Goal: Task Accomplishment & Management: Use online tool/utility

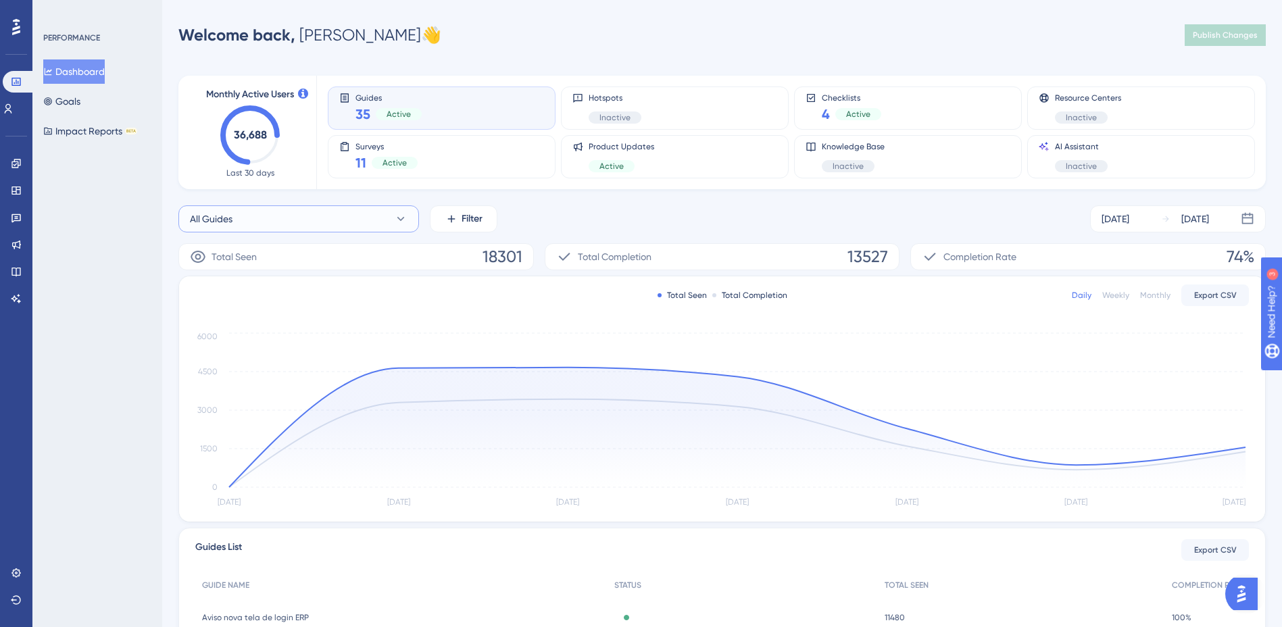
click at [391, 212] on button "All Guides" at bounding box center [298, 218] width 241 height 27
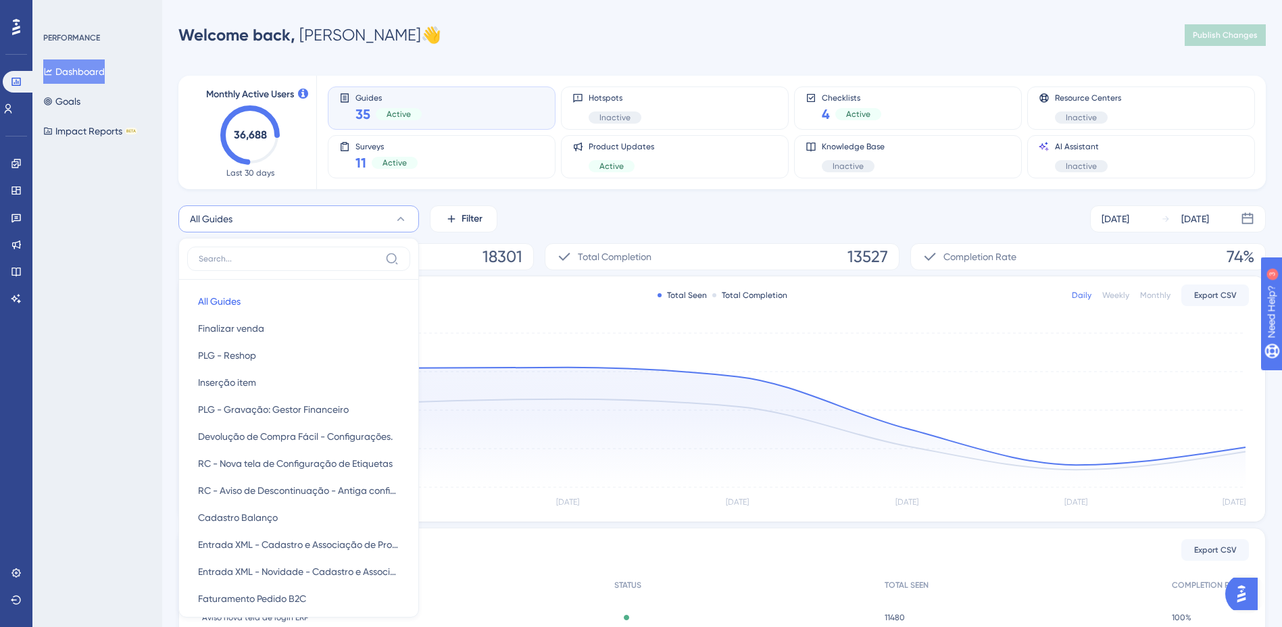
scroll to position [76, 0]
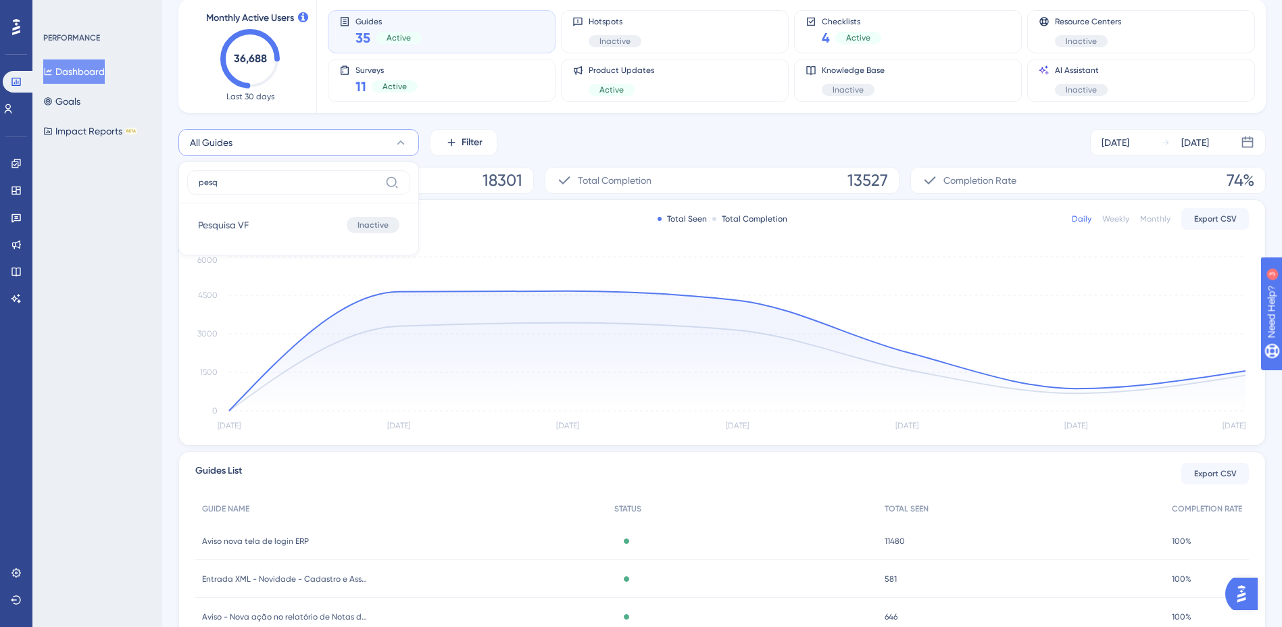
click at [305, 176] on label "pesq" at bounding box center [298, 182] width 223 height 24
click at [305, 177] on input "pesq" at bounding box center [289, 182] width 181 height 11
click at [305, 176] on label "pesq" at bounding box center [298, 182] width 223 height 24
click at [305, 177] on input "pesq" at bounding box center [289, 182] width 181 height 11
click at [305, 176] on label "pesq" at bounding box center [298, 182] width 223 height 24
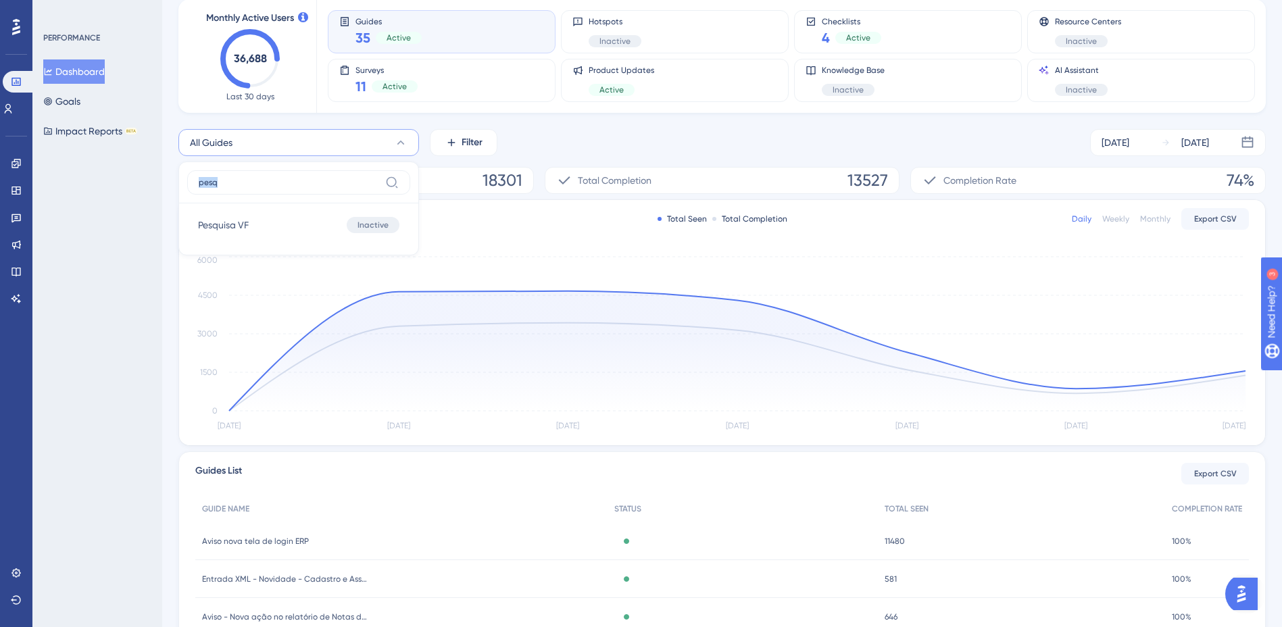
click at [305, 177] on input "pesq" at bounding box center [289, 182] width 181 height 11
click at [305, 176] on label "pesq" at bounding box center [298, 182] width 223 height 24
click at [305, 177] on input "pesq" at bounding box center [289, 182] width 181 height 11
click at [305, 176] on label "pesq" at bounding box center [298, 182] width 223 height 24
click at [305, 177] on input "pesq" at bounding box center [289, 182] width 181 height 11
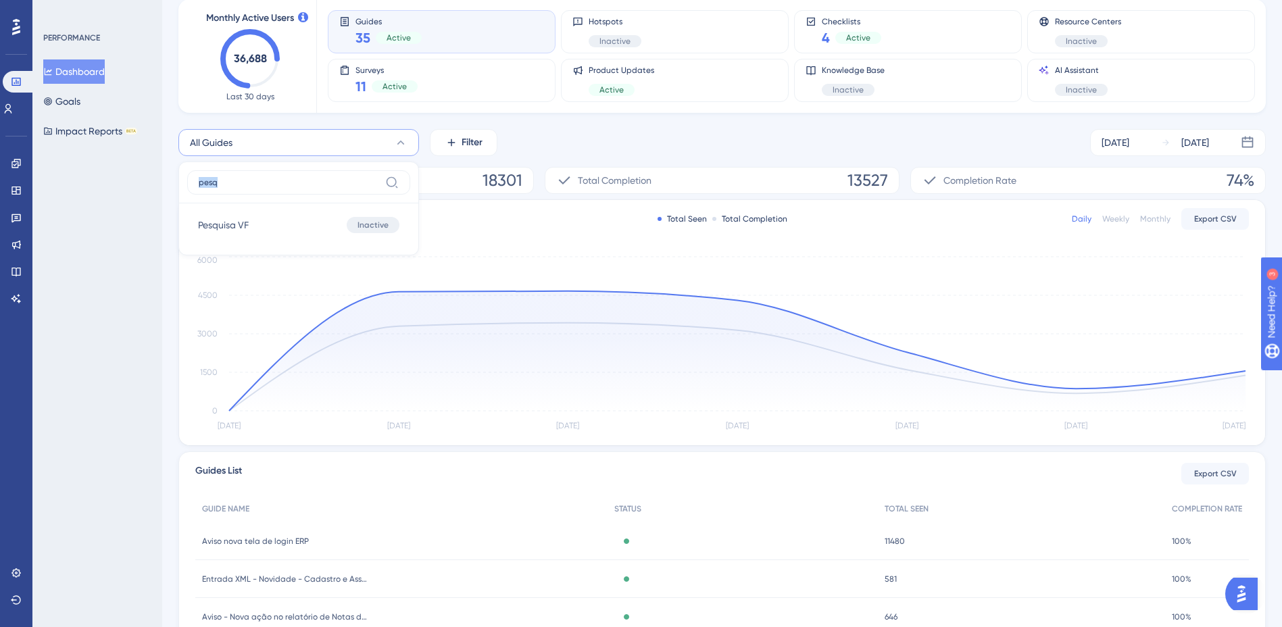
click at [305, 176] on label "pesq" at bounding box center [298, 182] width 223 height 24
click at [305, 177] on input "pesq" at bounding box center [289, 182] width 181 height 11
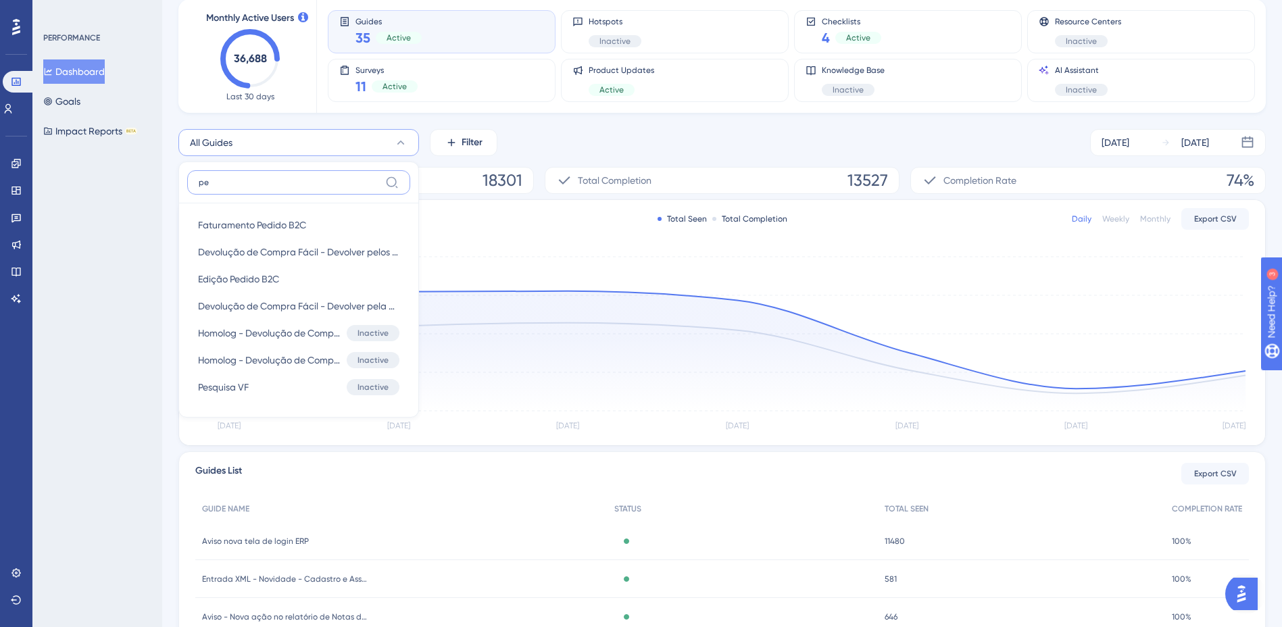
type input "p"
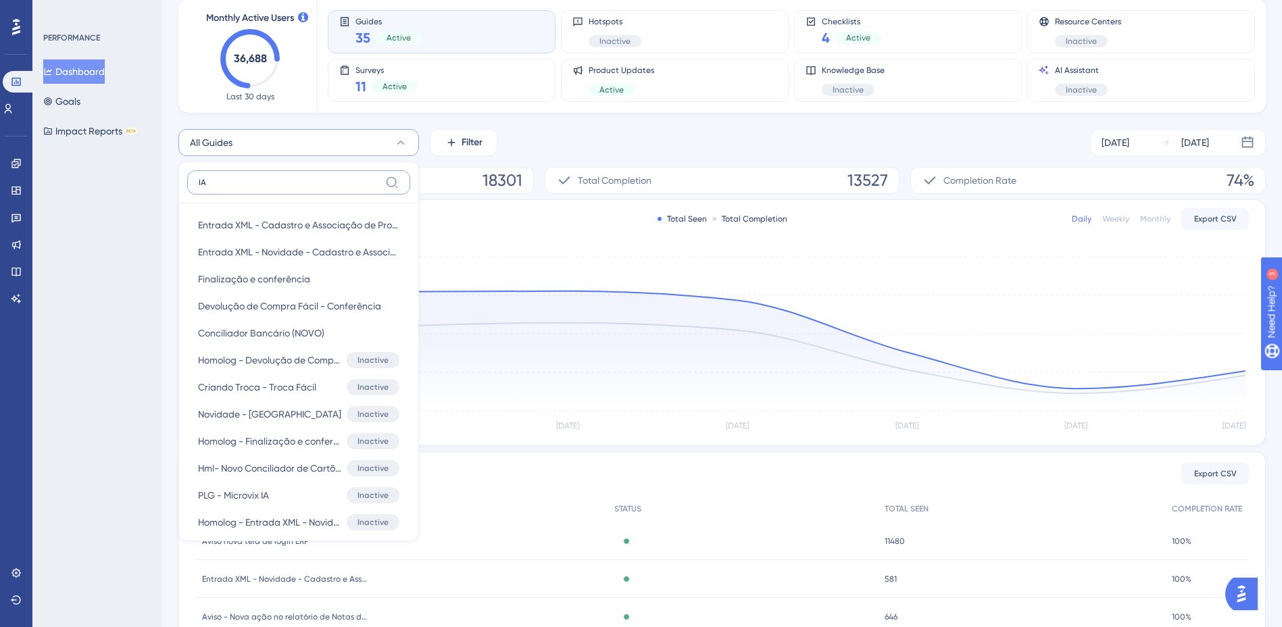
type input "I"
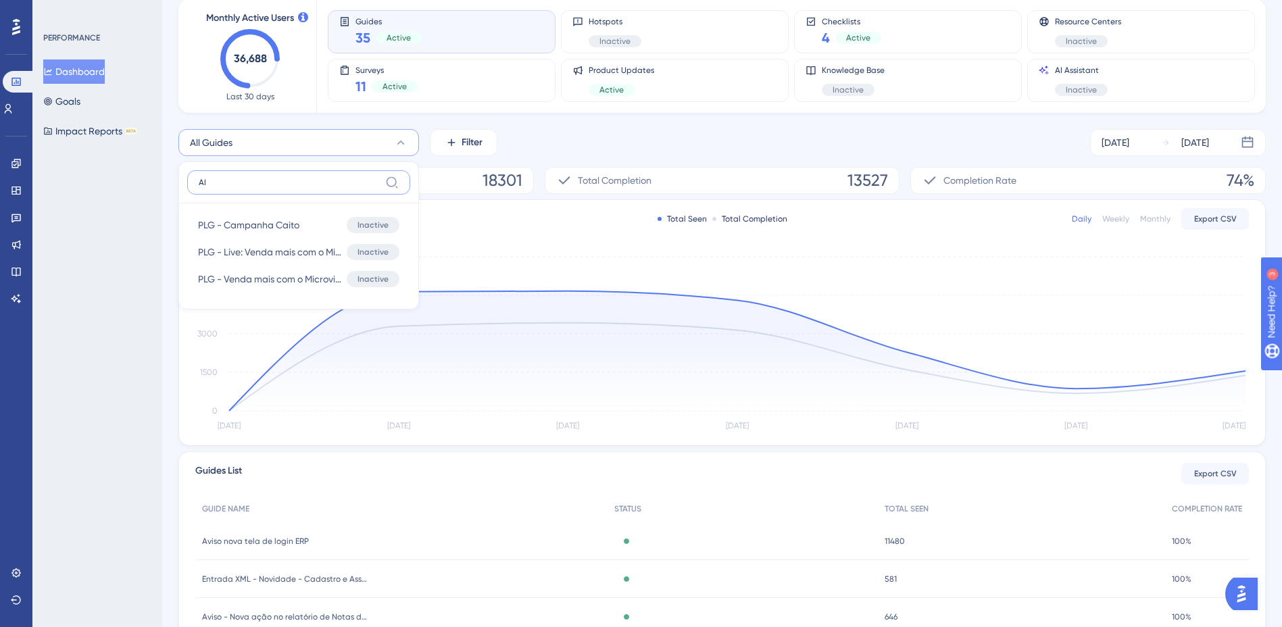
type input "A"
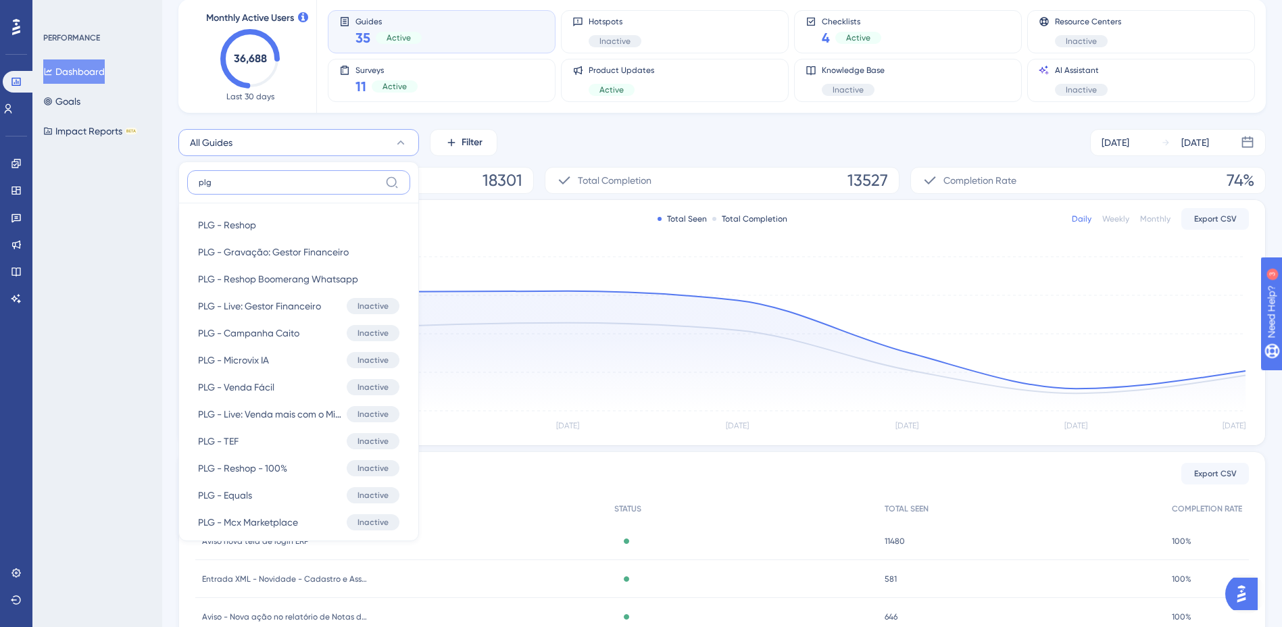
type input "plg"
click at [544, 125] on div "Monthly Active Users 36,688 Last 30 days Guides 35 Active Hotspots Inactive Che…" at bounding box center [721, 369] width 1087 height 772
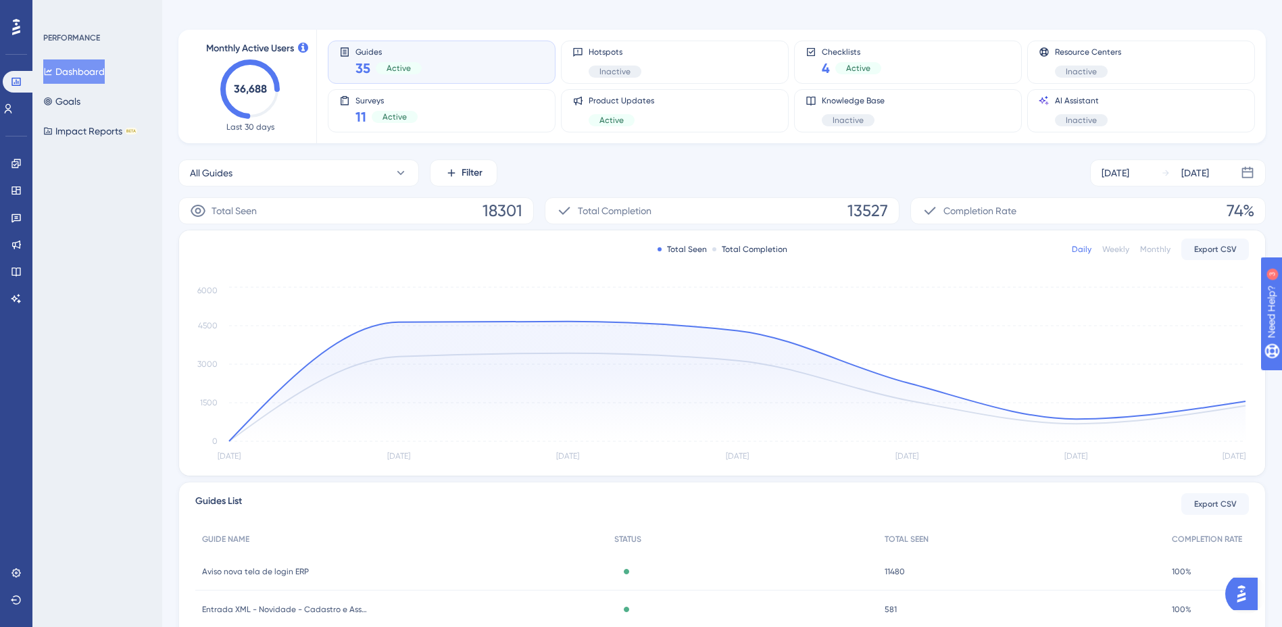
scroll to position [0, 0]
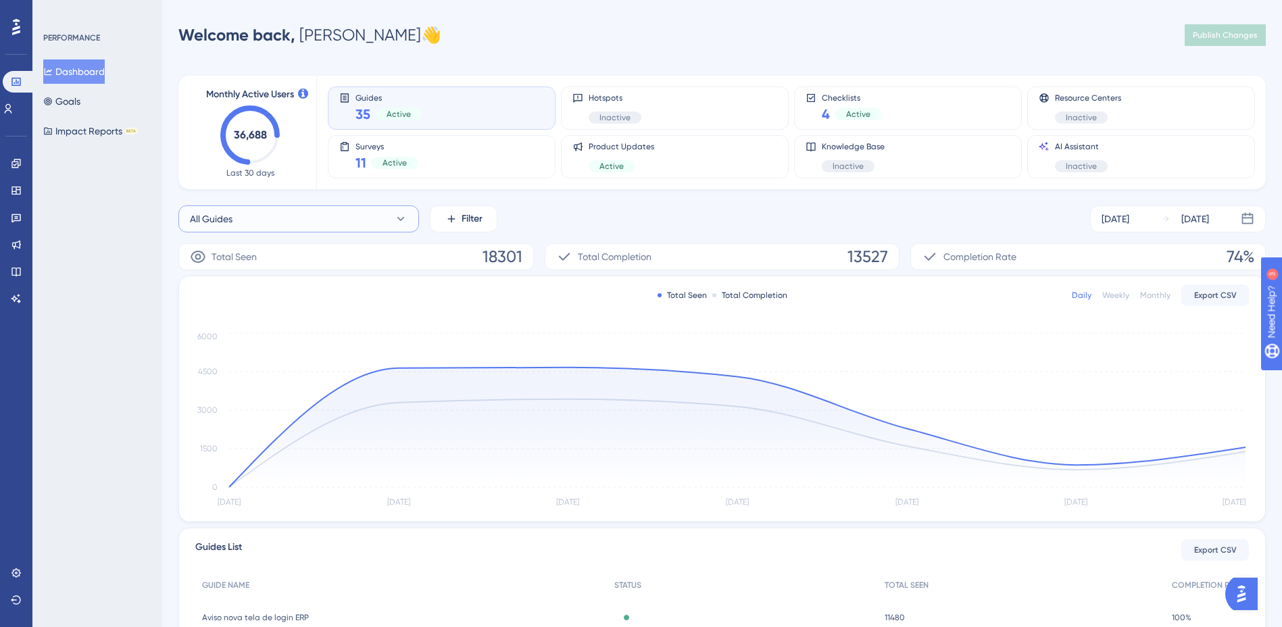
click at [287, 222] on button "All Guides" at bounding box center [298, 218] width 241 height 27
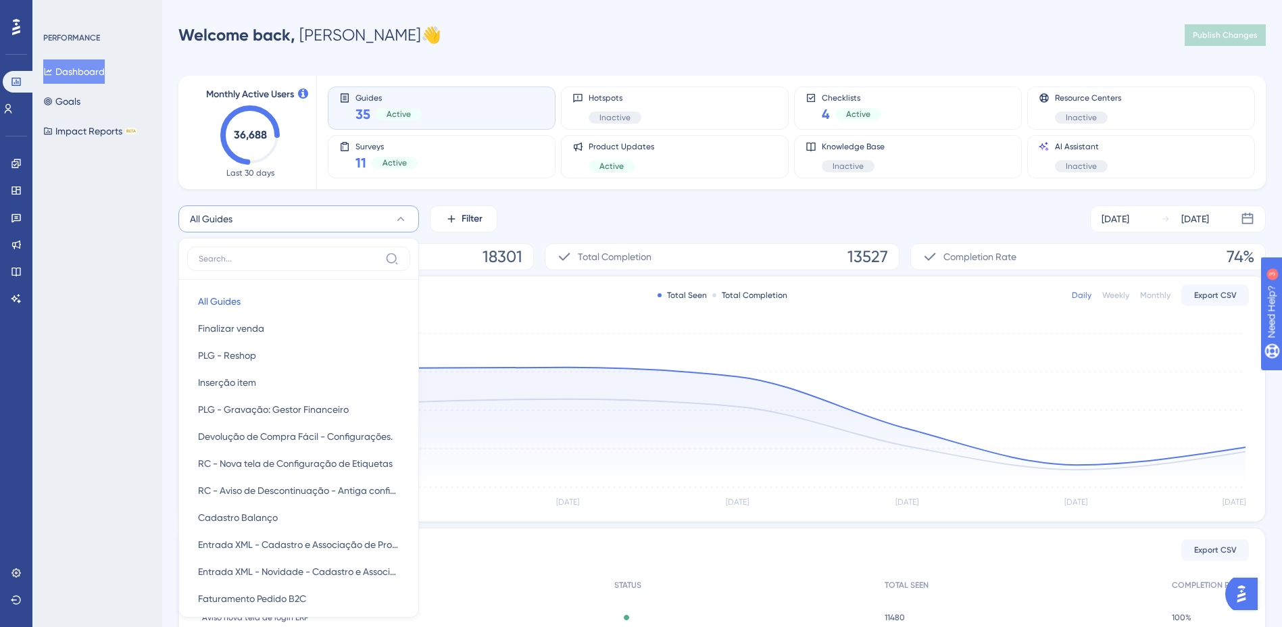
scroll to position [76, 0]
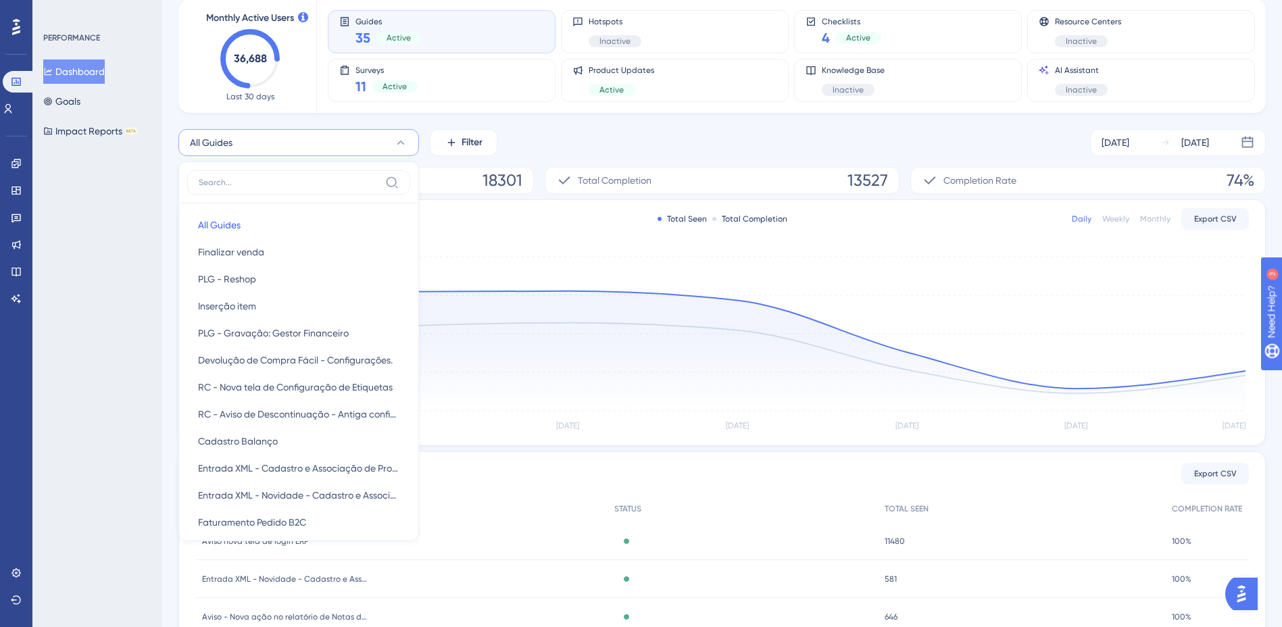
click at [301, 187] on input at bounding box center [289, 182] width 181 height 11
click at [379, 128] on div "Monthly Active Users 36,688 Last 30 days Guides 35 Active Hotspots Inactive Che…" at bounding box center [721, 369] width 1087 height 772
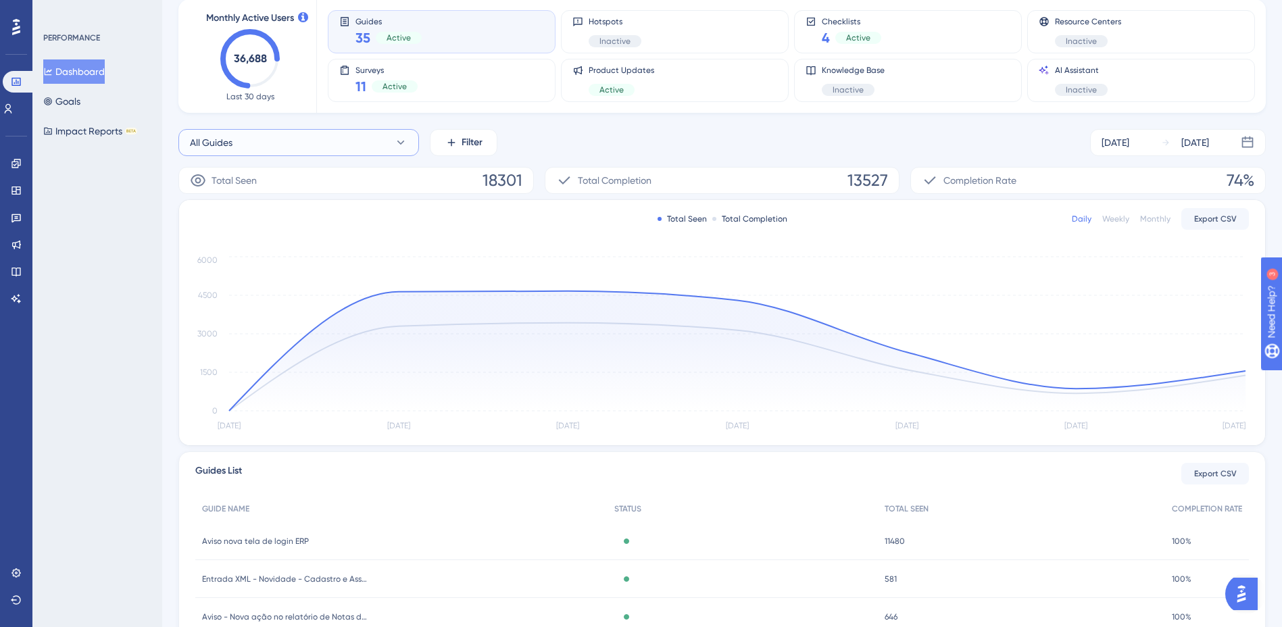
click at [381, 143] on button "All Guides" at bounding box center [298, 142] width 241 height 27
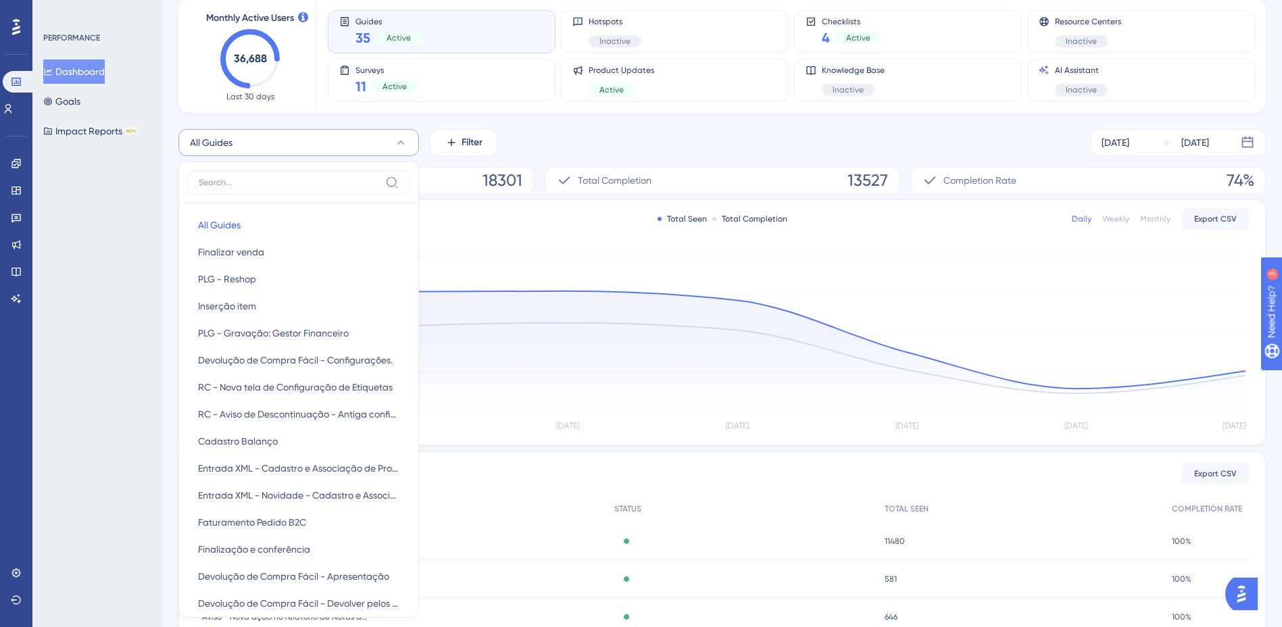
scroll to position [107, 0]
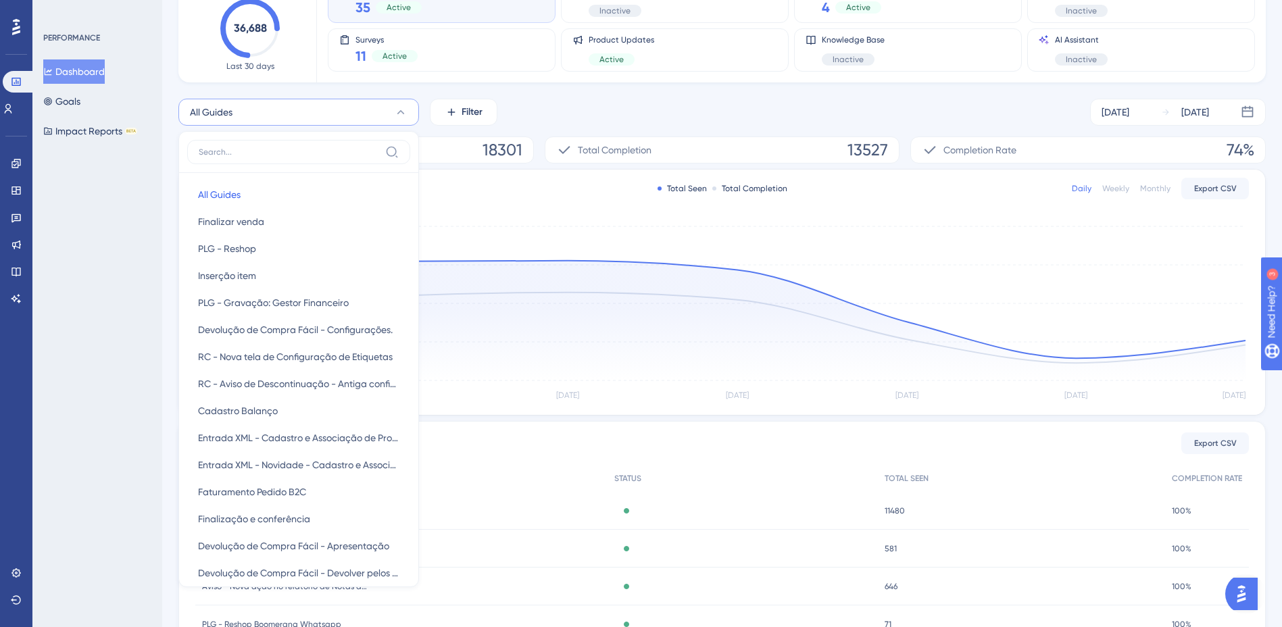
click at [381, 143] on label at bounding box center [298, 152] width 223 height 24
click at [380, 147] on input at bounding box center [289, 152] width 181 height 11
click at [403, 115] on icon at bounding box center [401, 112] width 14 height 14
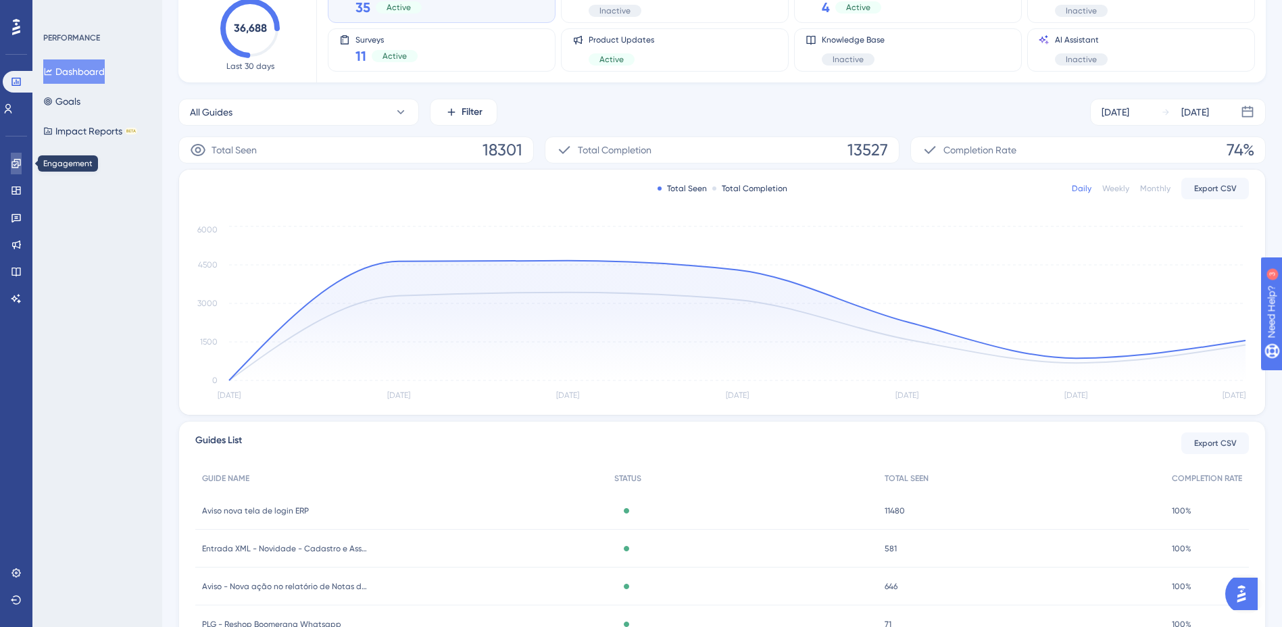
click at [11, 158] on icon at bounding box center [16, 163] width 11 height 11
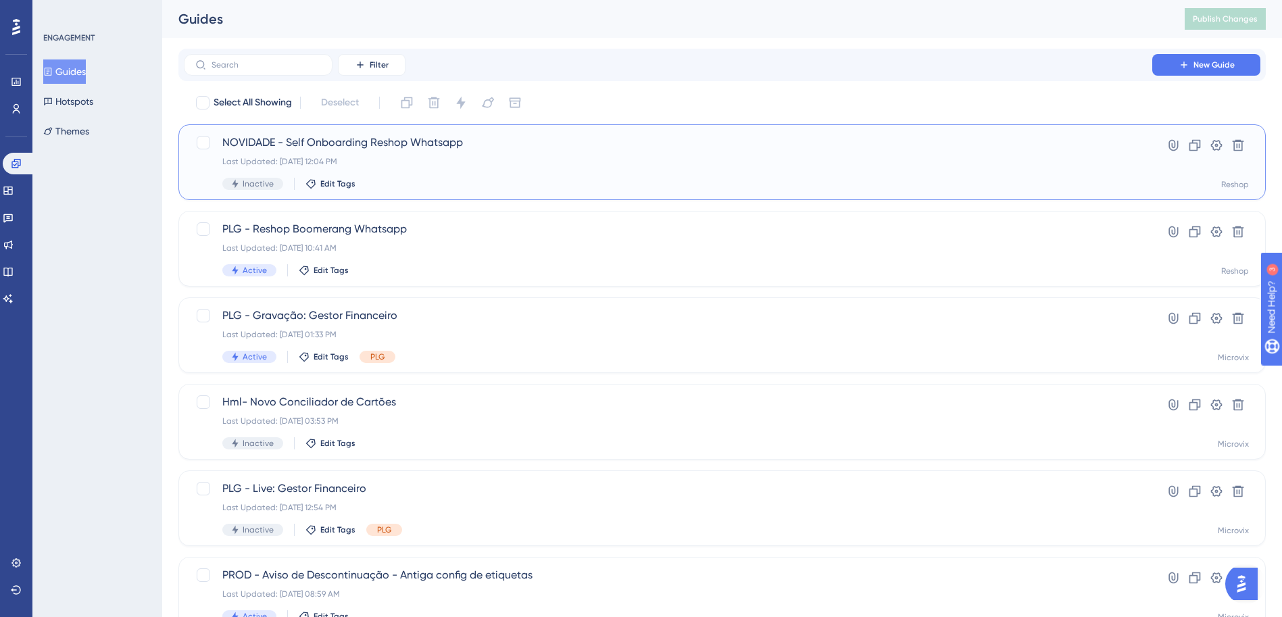
click at [463, 145] on span "NOVIDADE - Self Onboarding Reshop Whatsapp" at bounding box center [667, 142] width 891 height 16
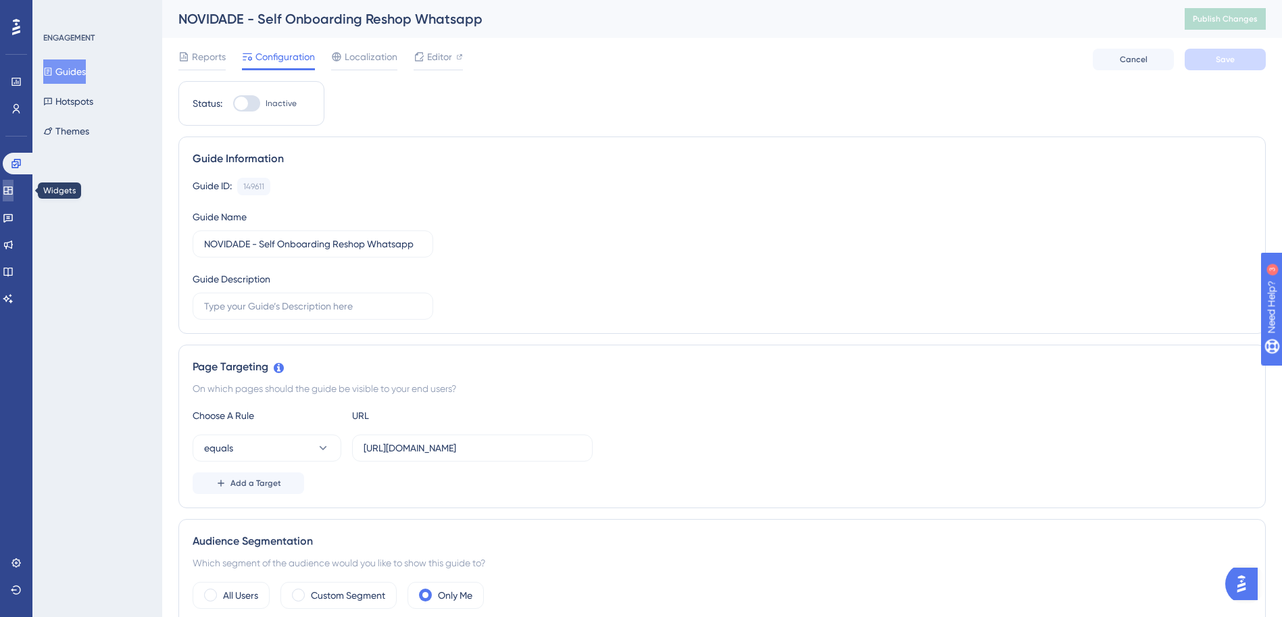
click at [14, 191] on link at bounding box center [8, 191] width 11 height 22
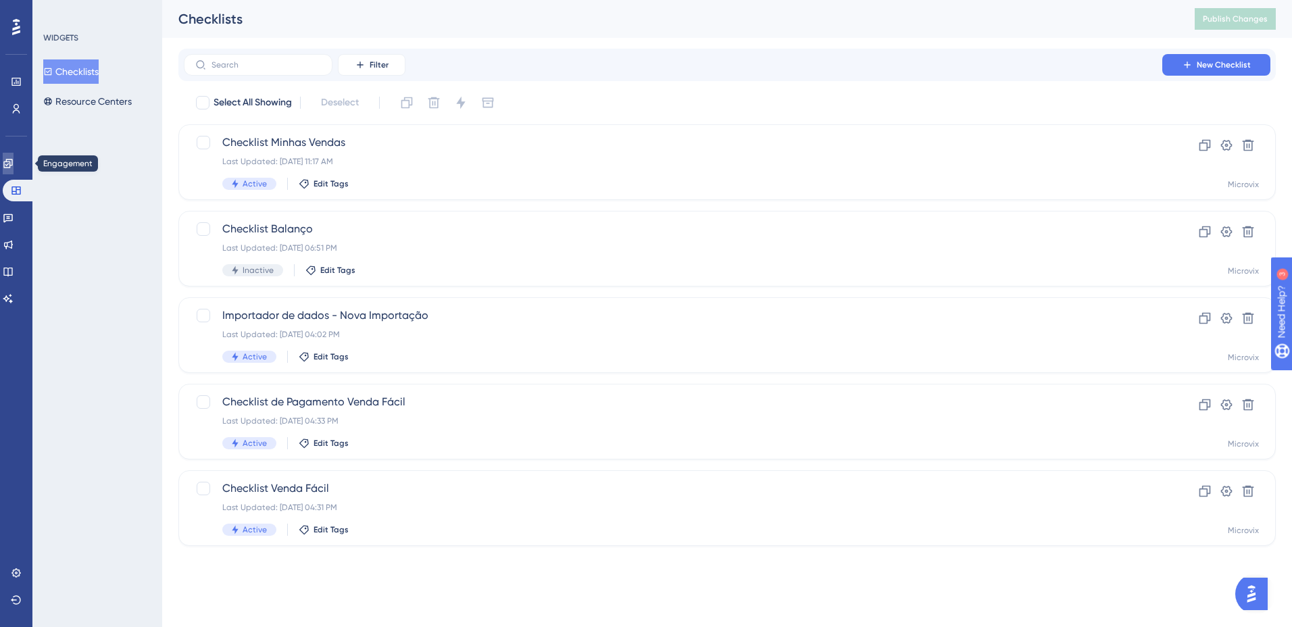
click at [12, 164] on icon at bounding box center [7, 163] width 9 height 9
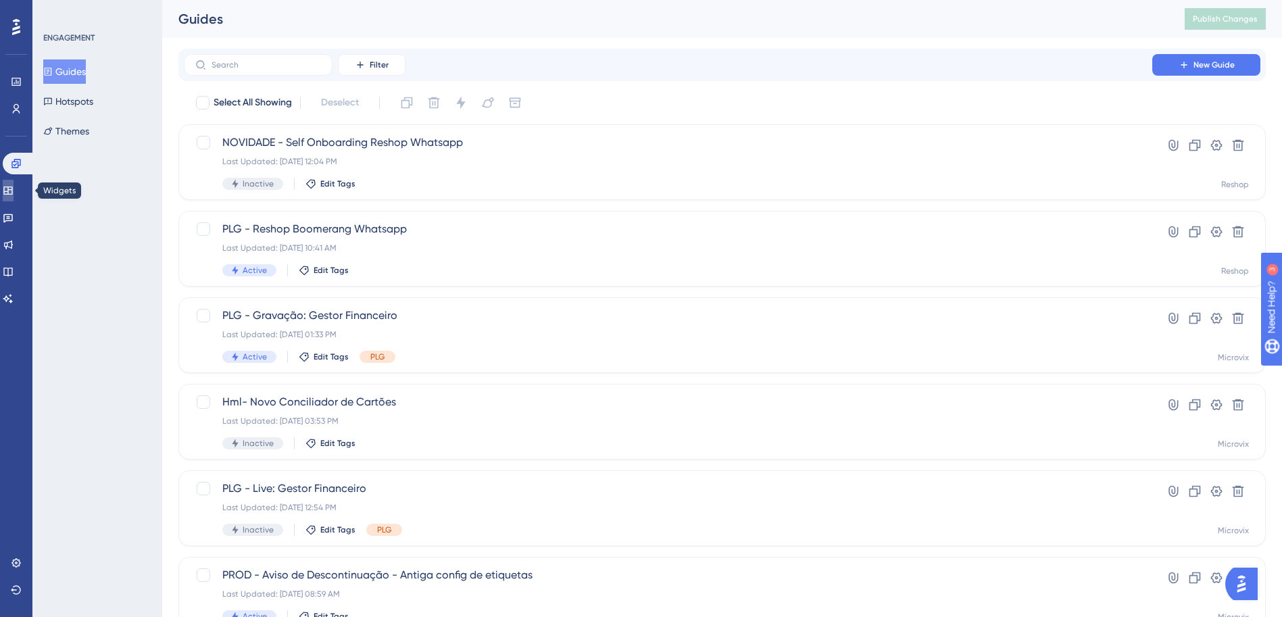
click at [12, 191] on icon at bounding box center [7, 191] width 9 height 8
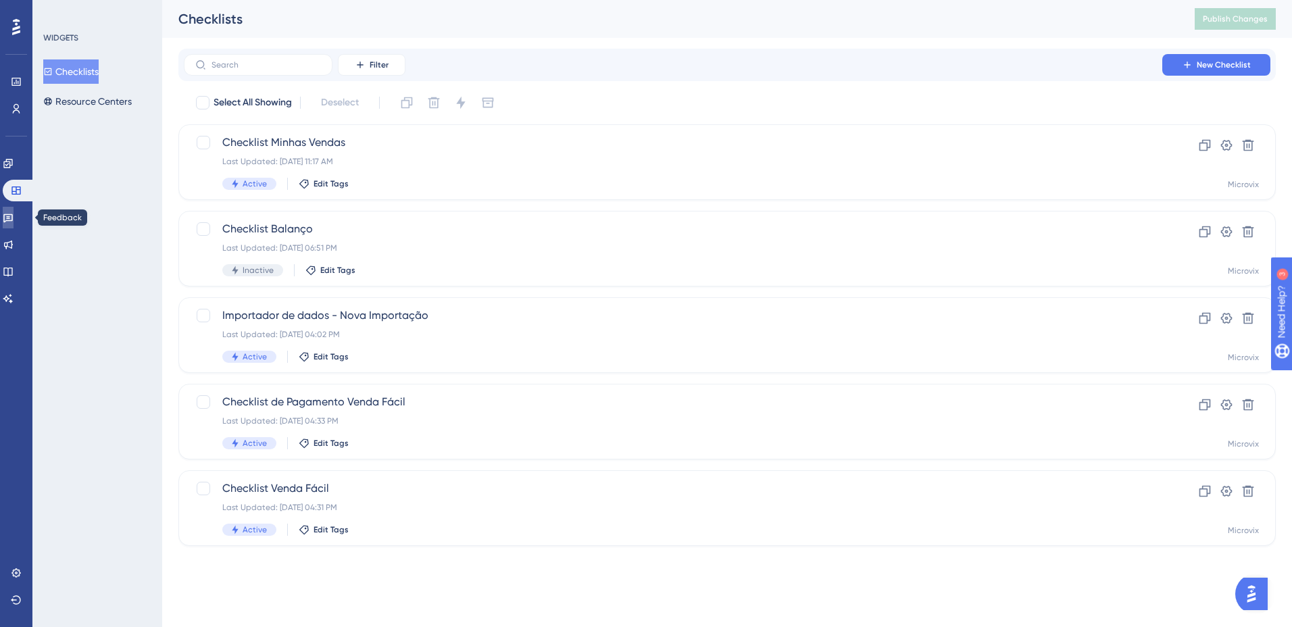
click at [13, 218] on icon at bounding box center [7, 218] width 9 height 9
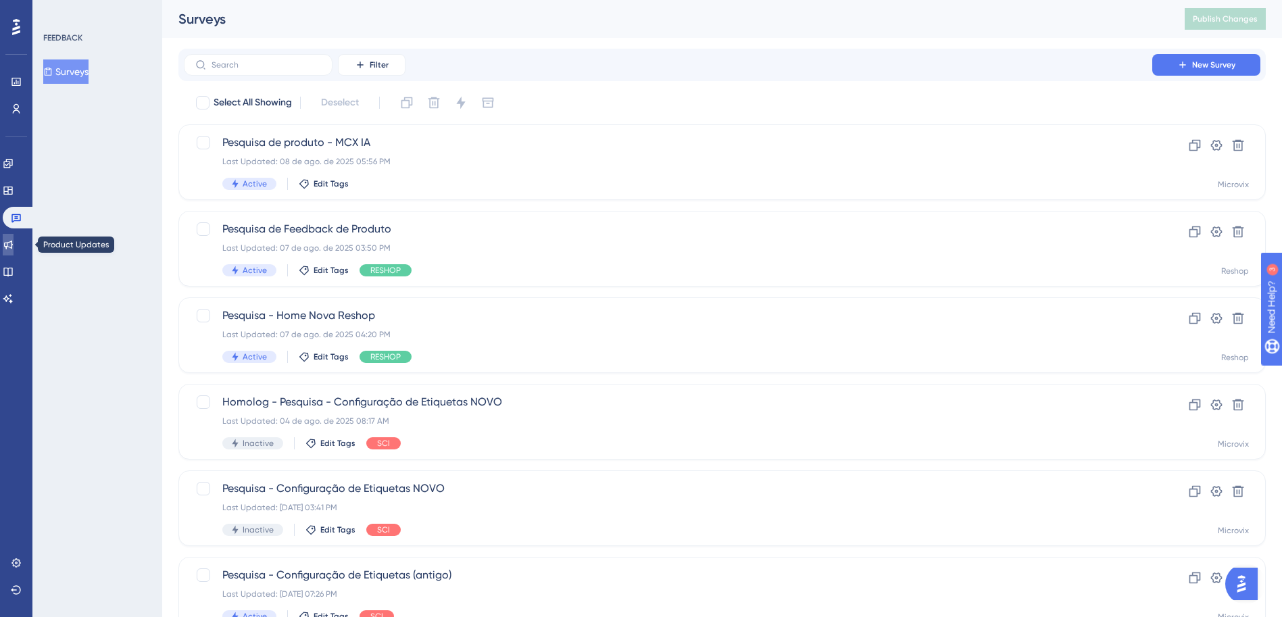
click at [14, 244] on icon at bounding box center [8, 244] width 11 height 11
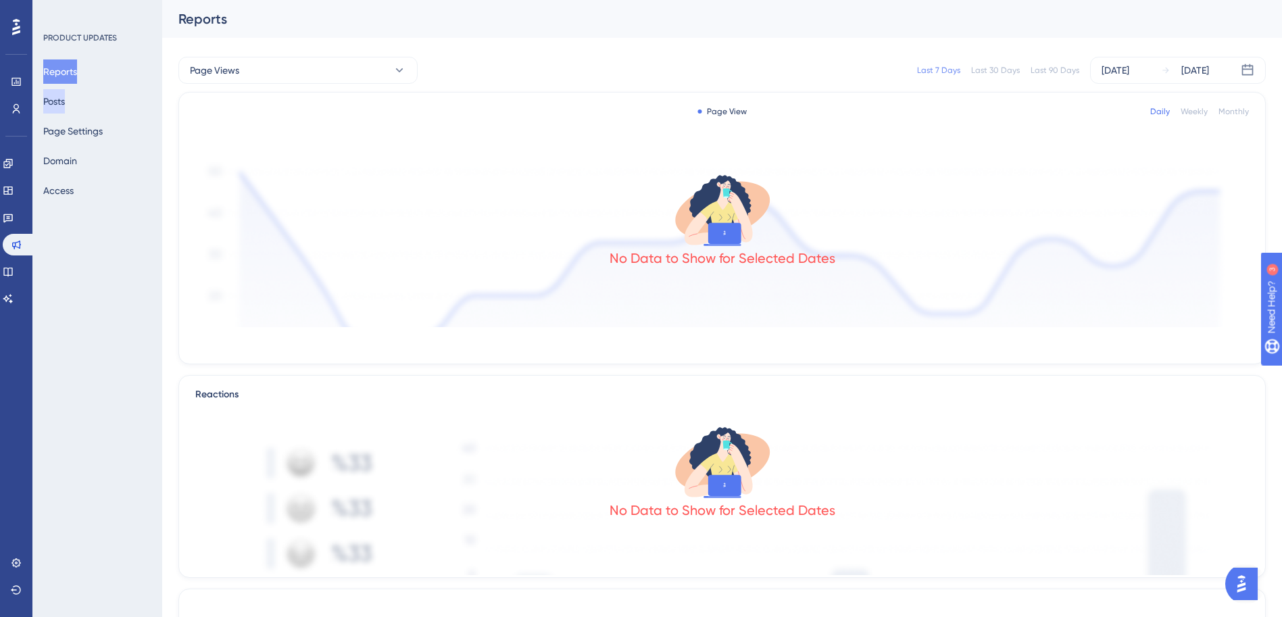
click at [65, 100] on button "Posts" at bounding box center [54, 101] width 22 height 24
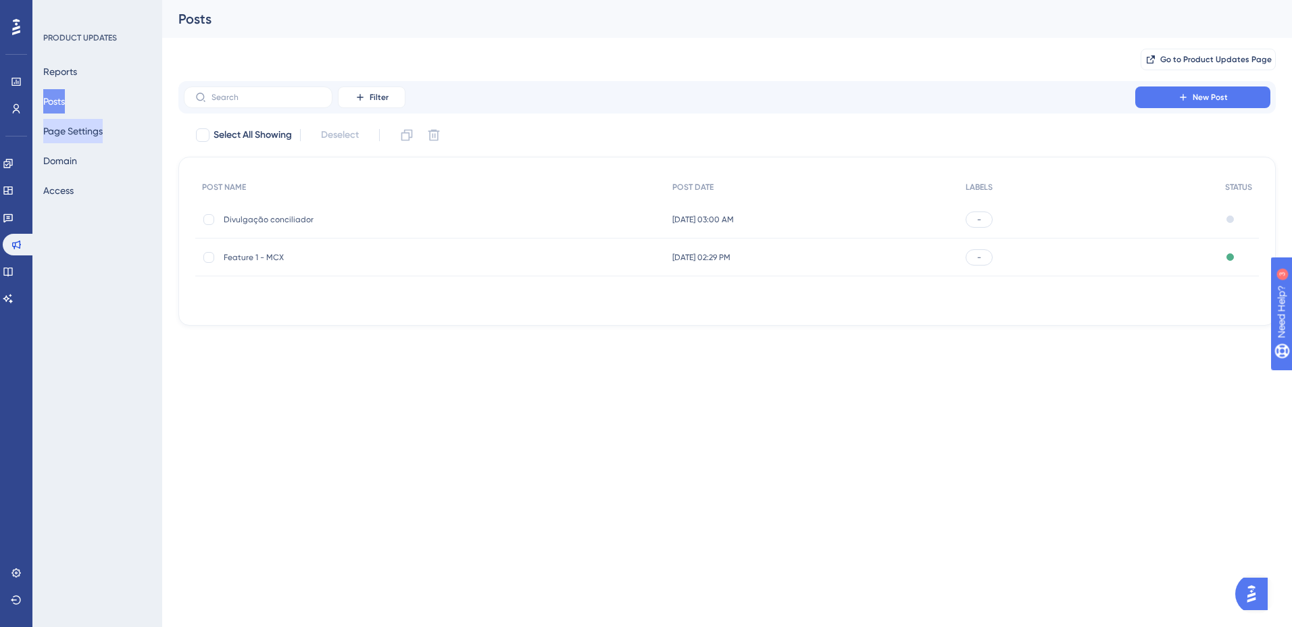
click at [102, 135] on button "Page Settings" at bounding box center [72, 131] width 59 height 24
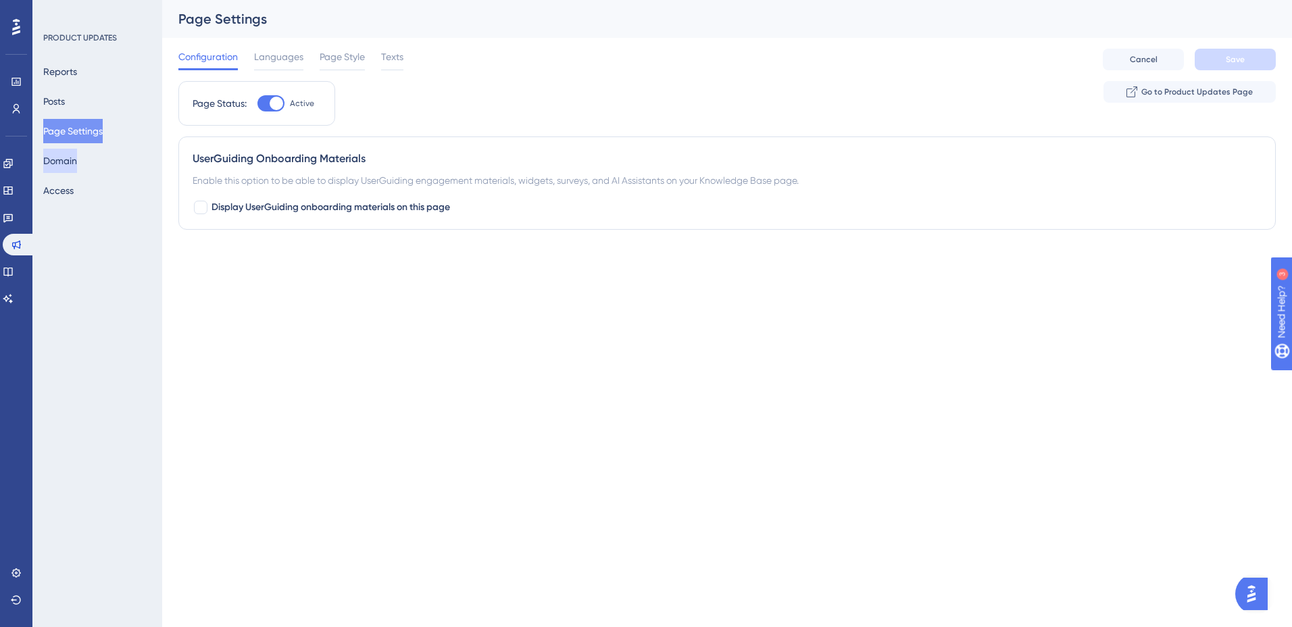
click at [77, 159] on button "Domain" at bounding box center [60, 161] width 34 height 24
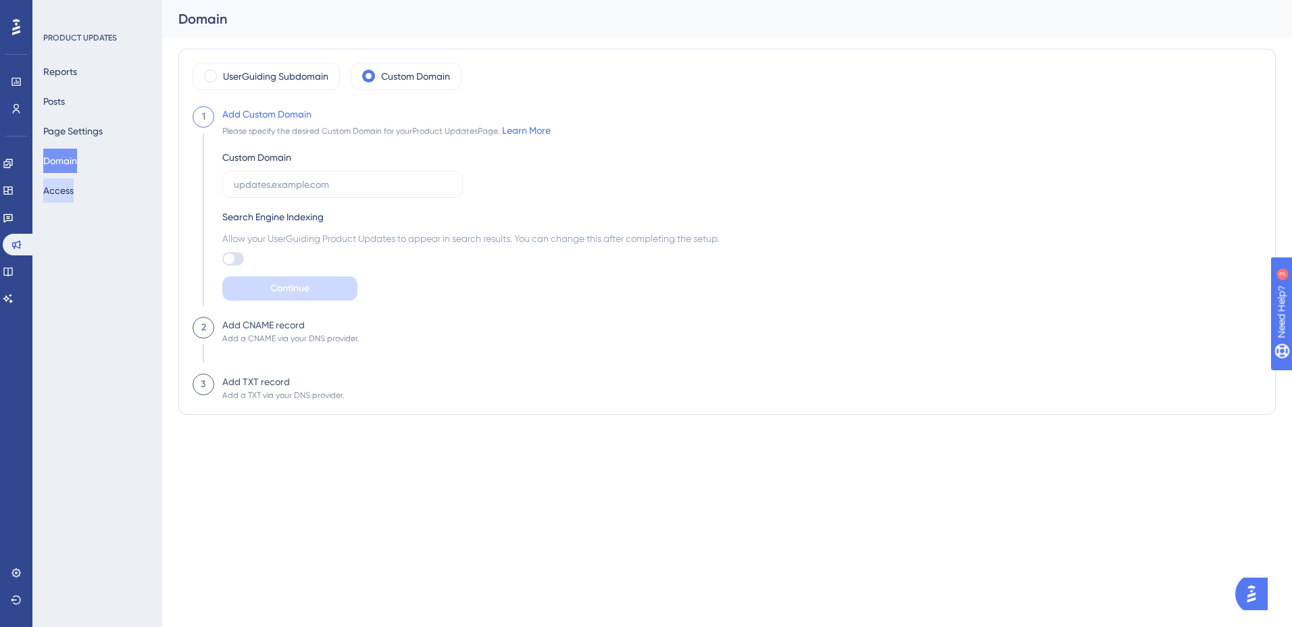
click at [72, 199] on button "Access" at bounding box center [58, 190] width 30 height 24
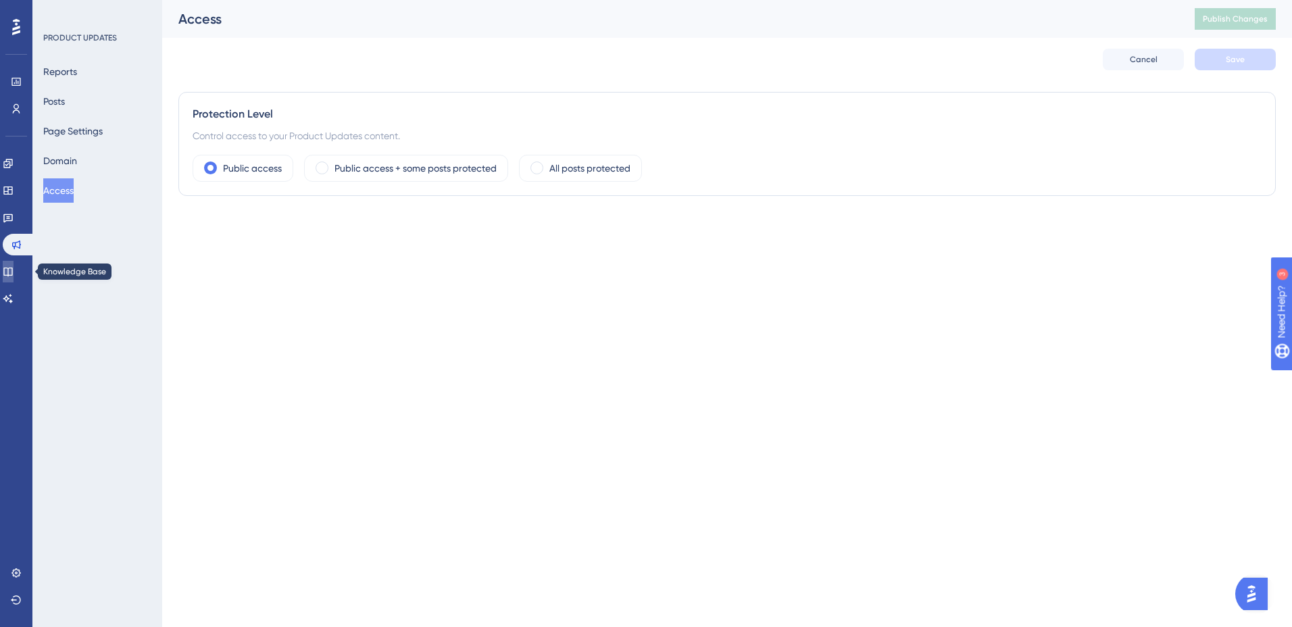
click at [14, 266] on icon at bounding box center [8, 271] width 11 height 11
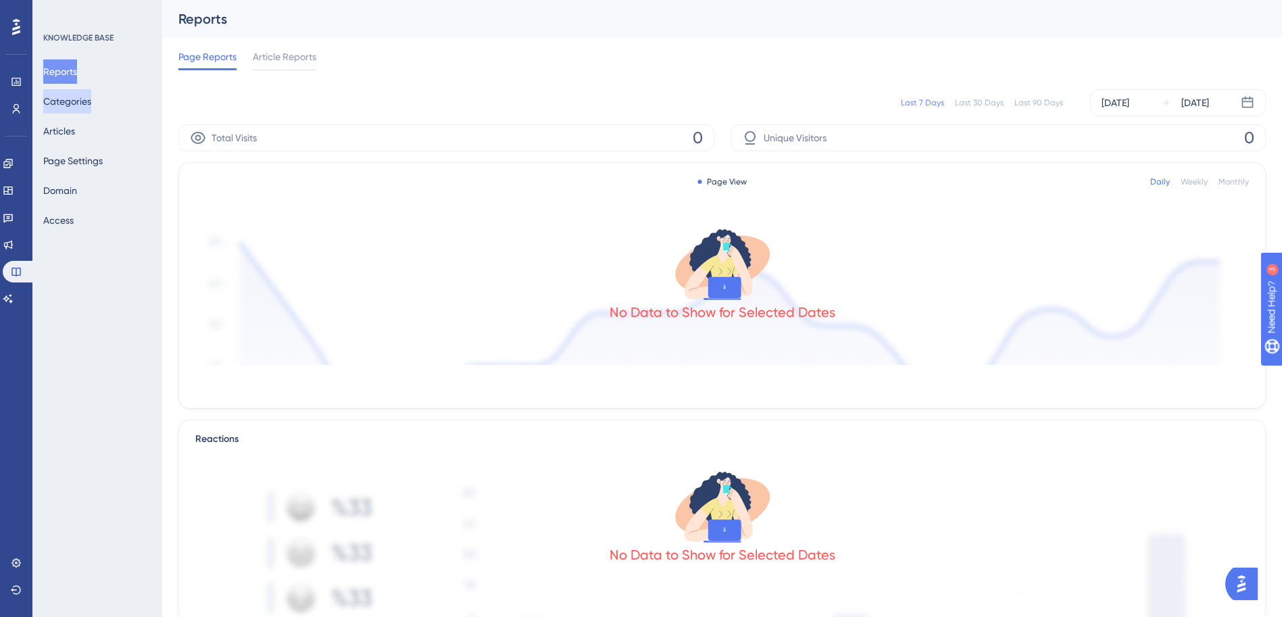
click at [67, 102] on button "Categories" at bounding box center [67, 101] width 48 height 24
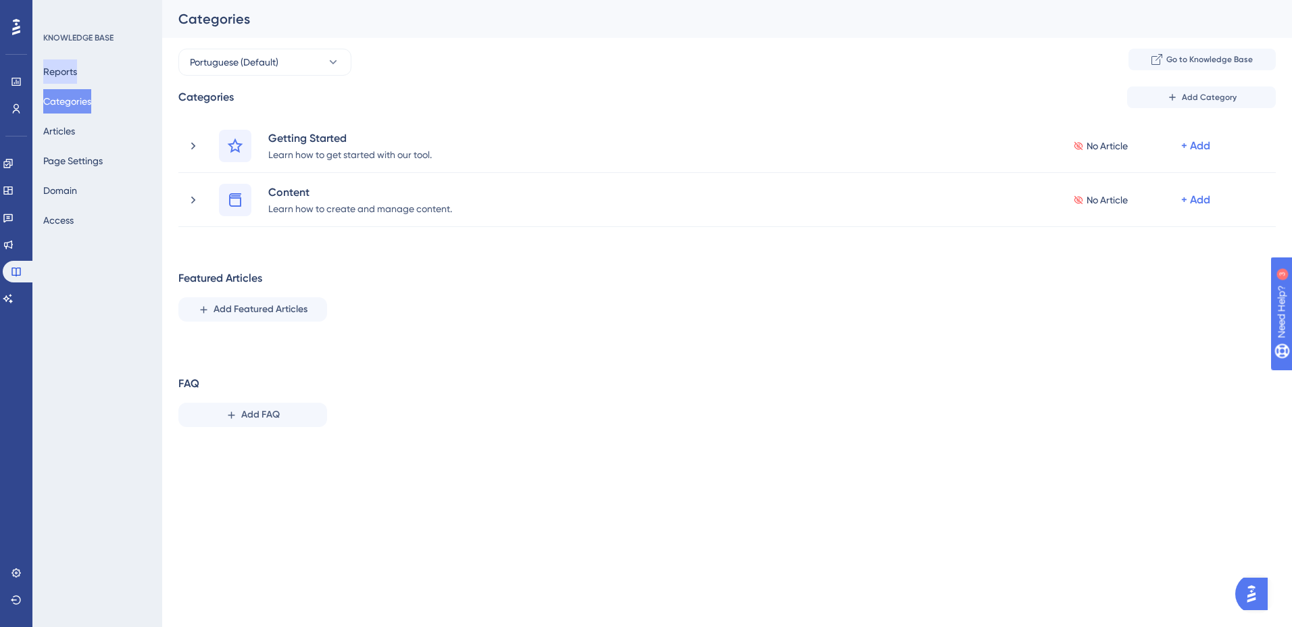
click at [74, 68] on button "Reports" at bounding box center [60, 71] width 34 height 24
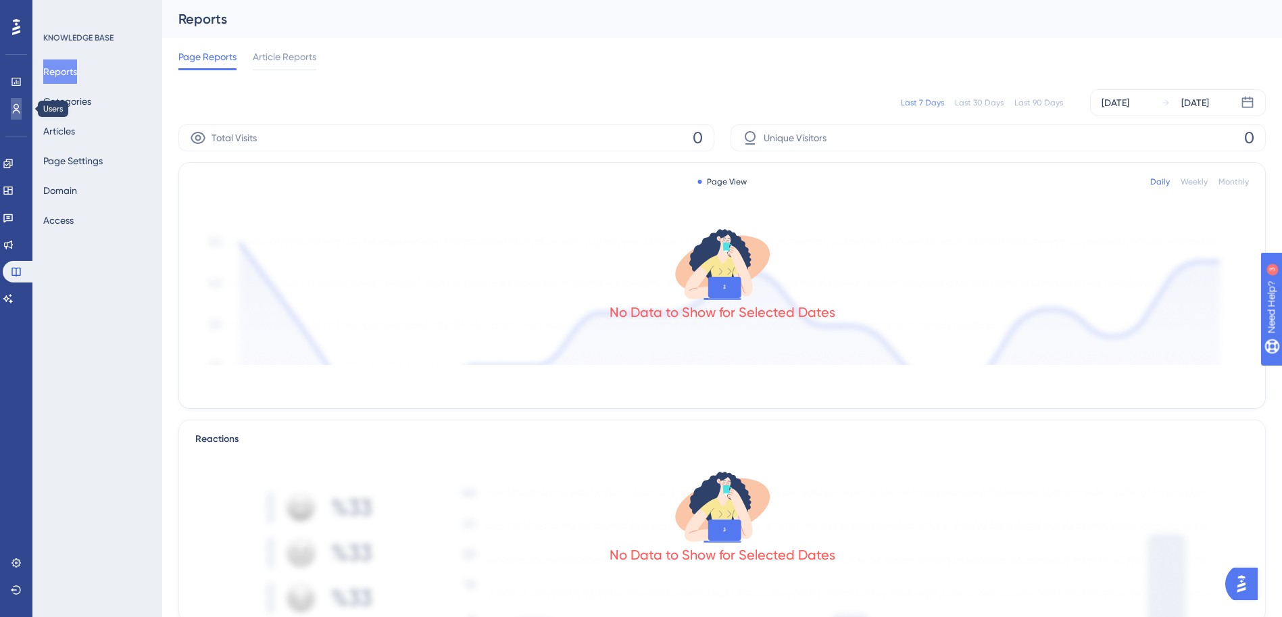
click at [11, 106] on link at bounding box center [16, 109] width 11 height 22
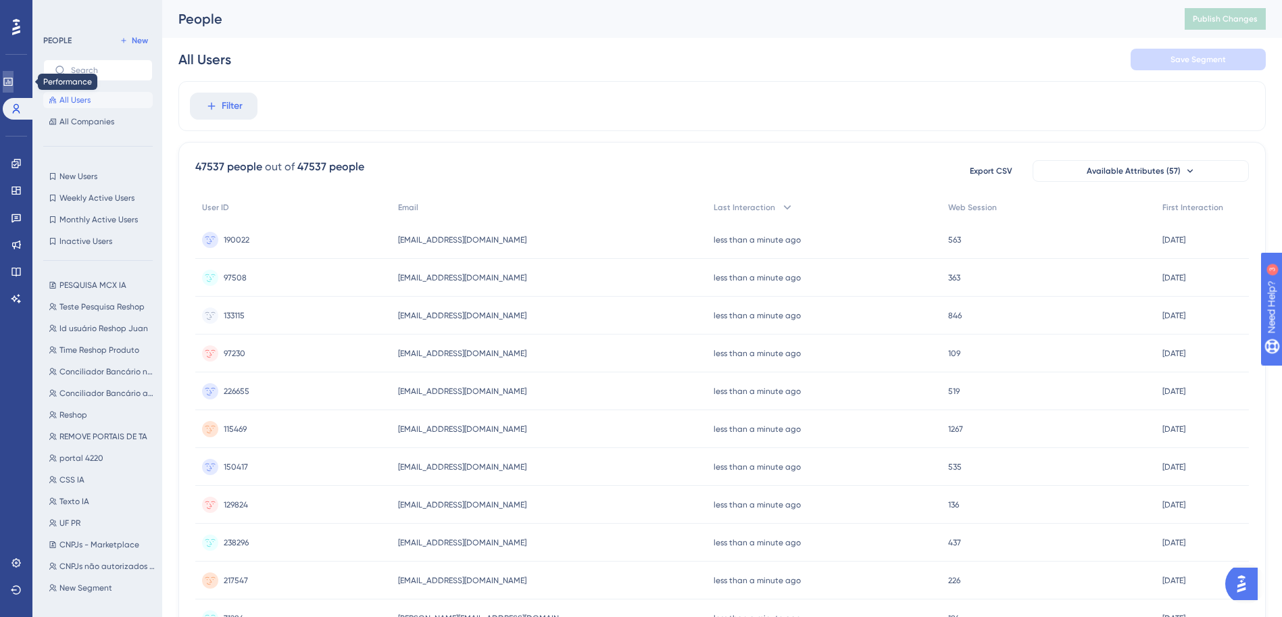
click at [14, 80] on link at bounding box center [8, 82] width 11 height 22
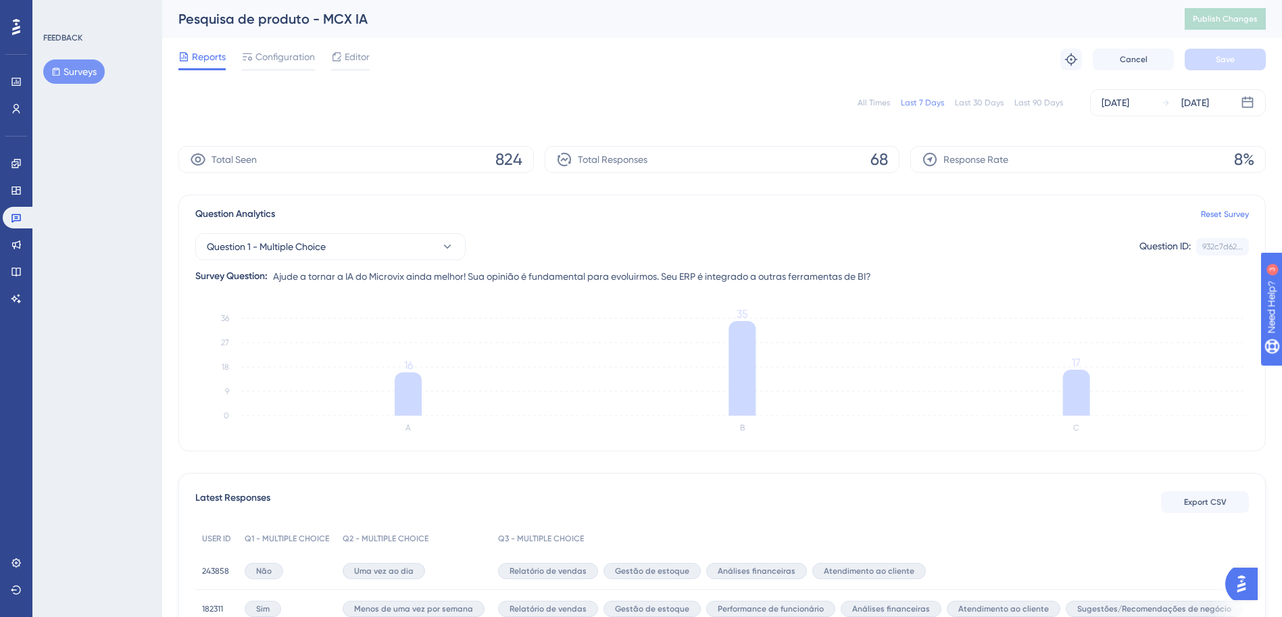
click at [872, 97] on div "All Times" at bounding box center [874, 102] width 32 height 11
click at [264, 64] on span "Configuration" at bounding box center [284, 57] width 59 height 16
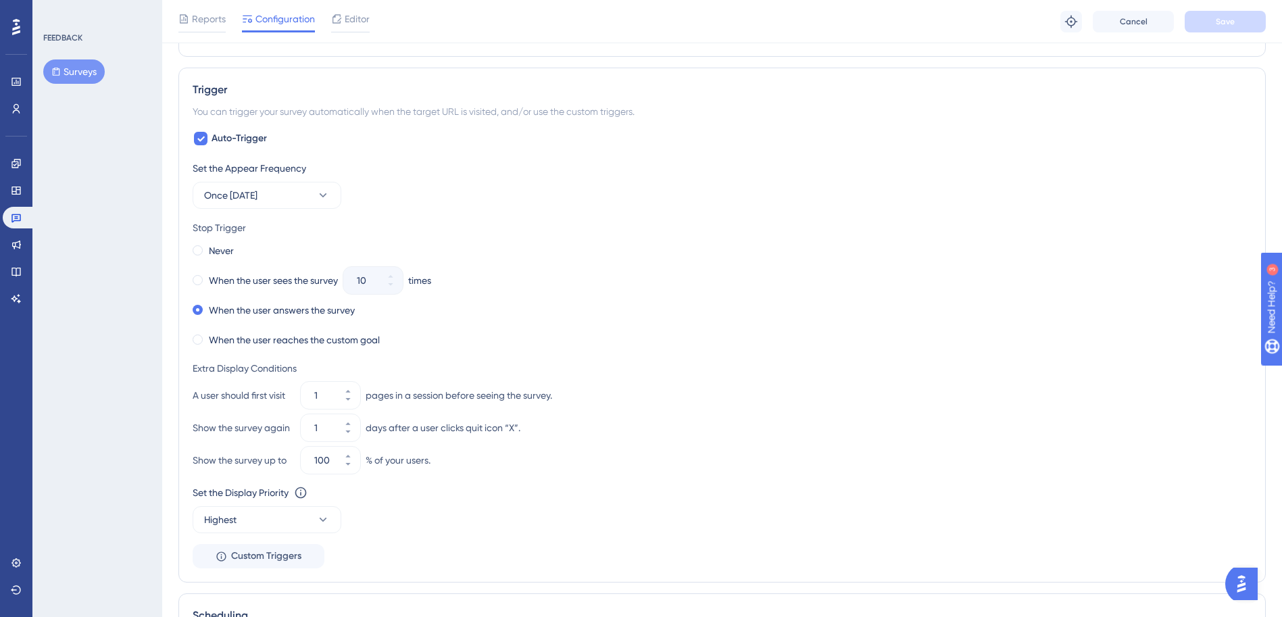
scroll to position [811, 0]
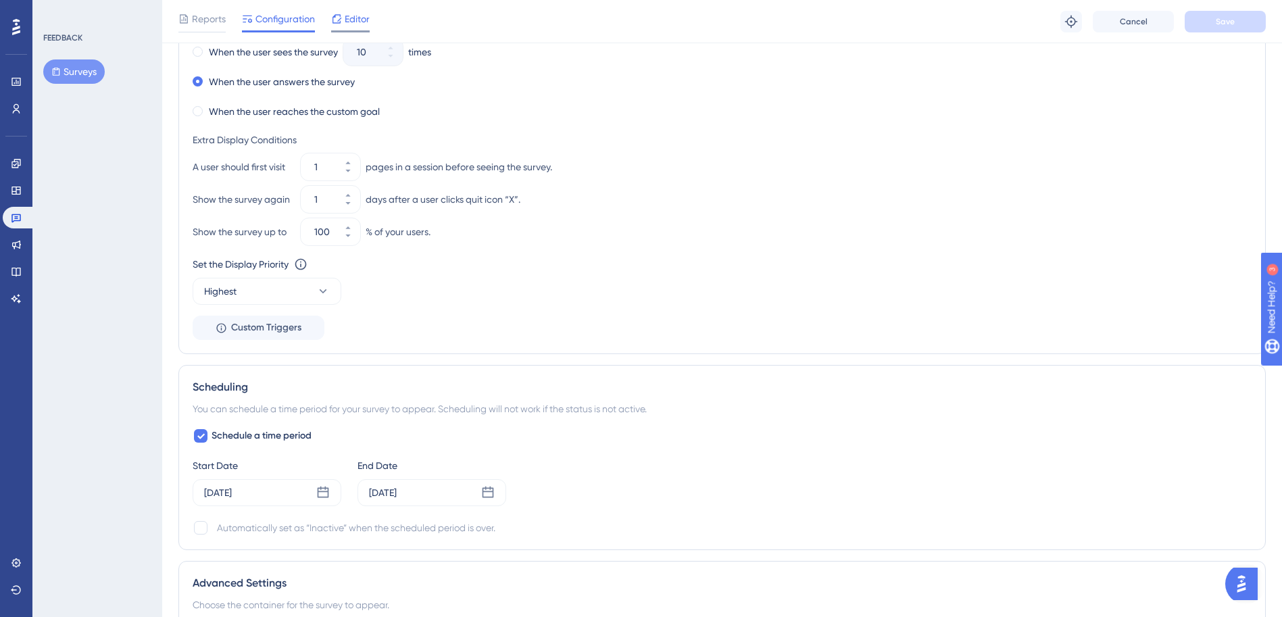
click at [355, 13] on span "Editor" at bounding box center [357, 19] width 25 height 16
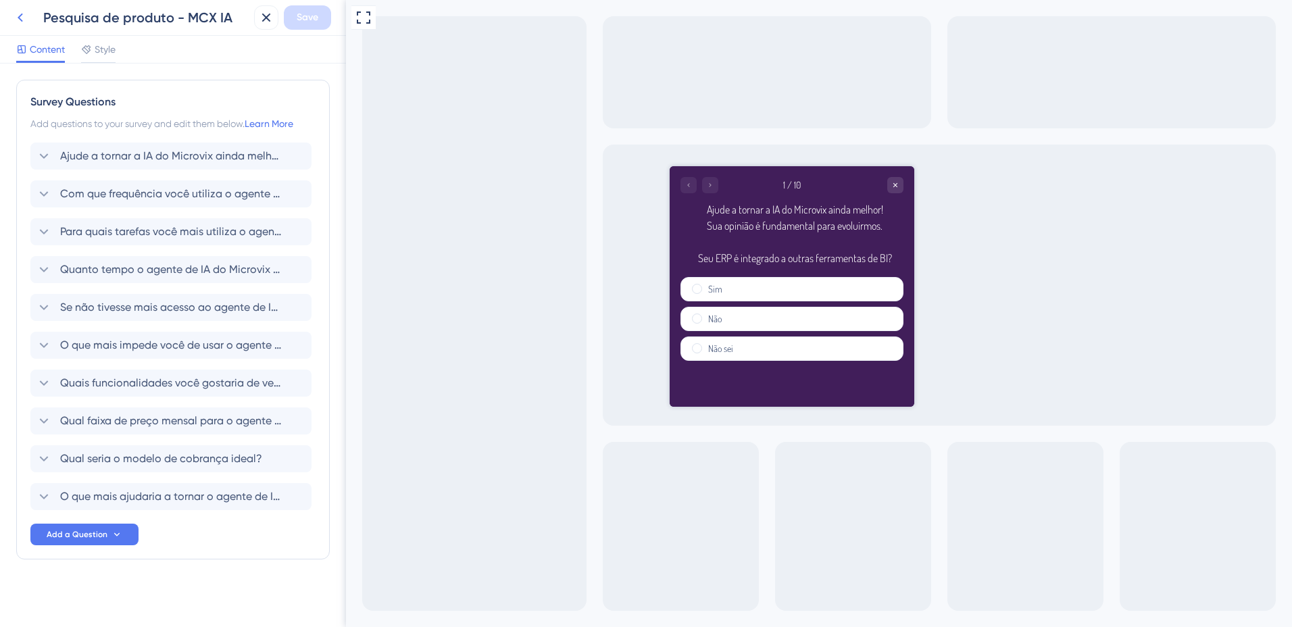
click at [21, 19] on icon at bounding box center [20, 17] width 16 height 16
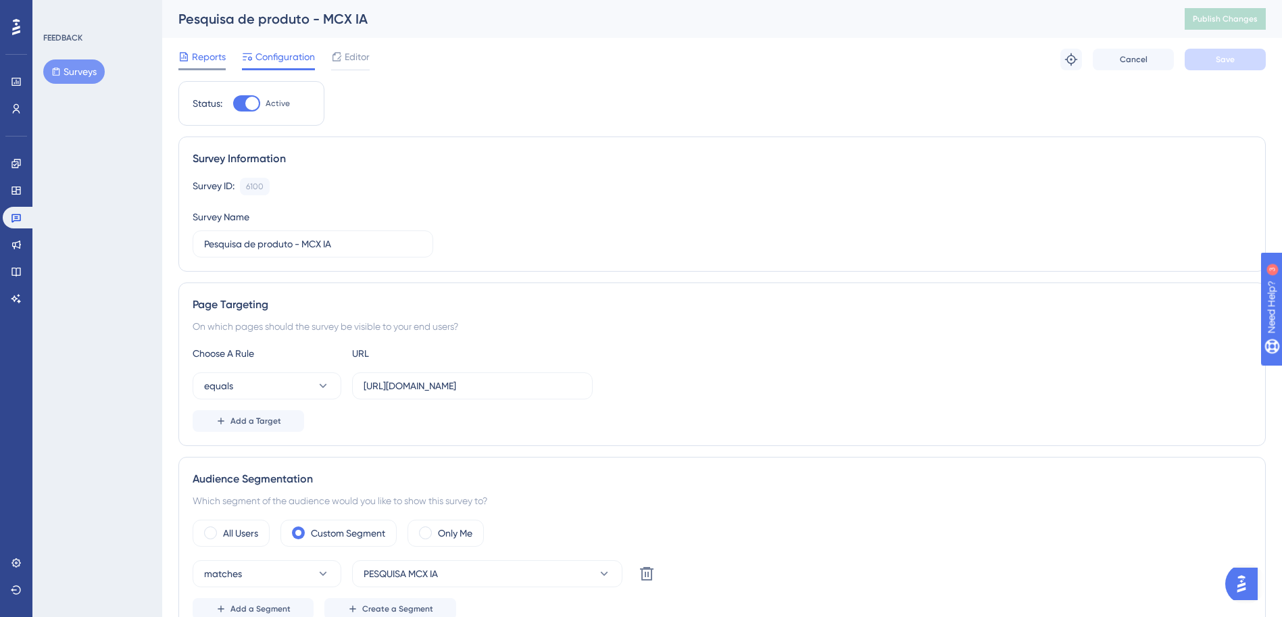
click at [209, 55] on span "Reports" at bounding box center [209, 57] width 34 height 16
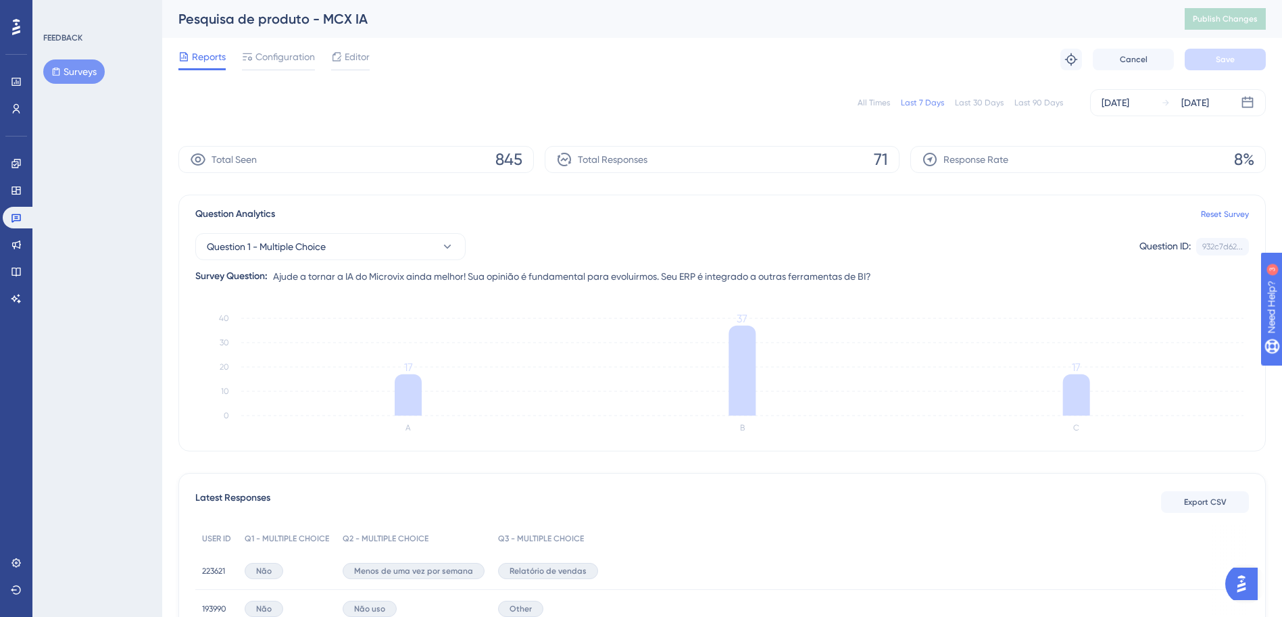
drag, startPoint x: 80, startPoint y: 68, endPoint x: 212, endPoint y: 195, distance: 183.0
click at [80, 68] on button "Surveys" at bounding box center [73, 71] width 61 height 24
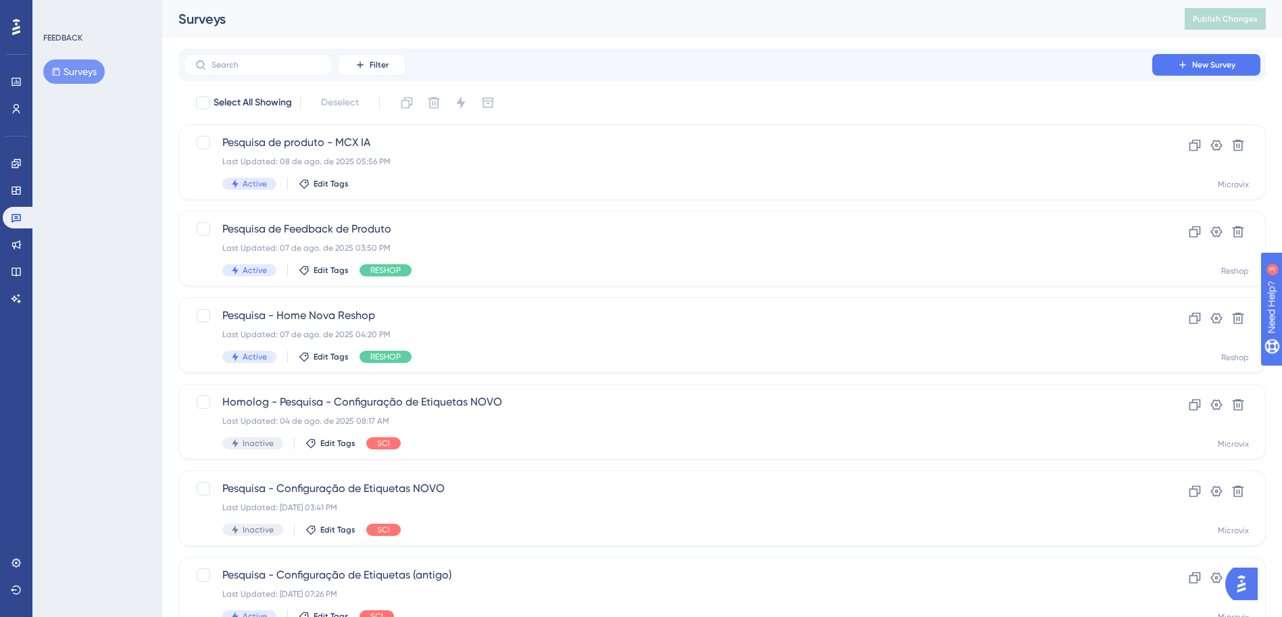
click at [74, 71] on button "Surveys" at bounding box center [73, 71] width 61 height 24
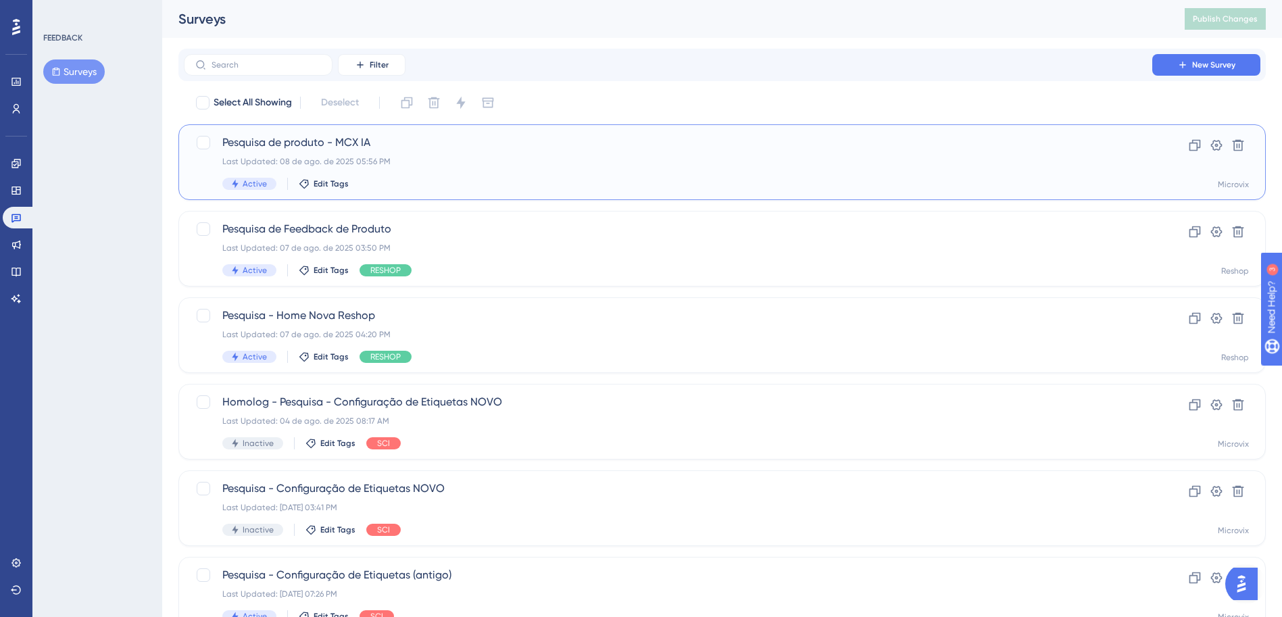
click at [429, 151] on div "Pesquisa de produto - MCX IA Last Updated: [DATE] 05:56 PM Active Edit Tags" at bounding box center [667, 161] width 891 height 55
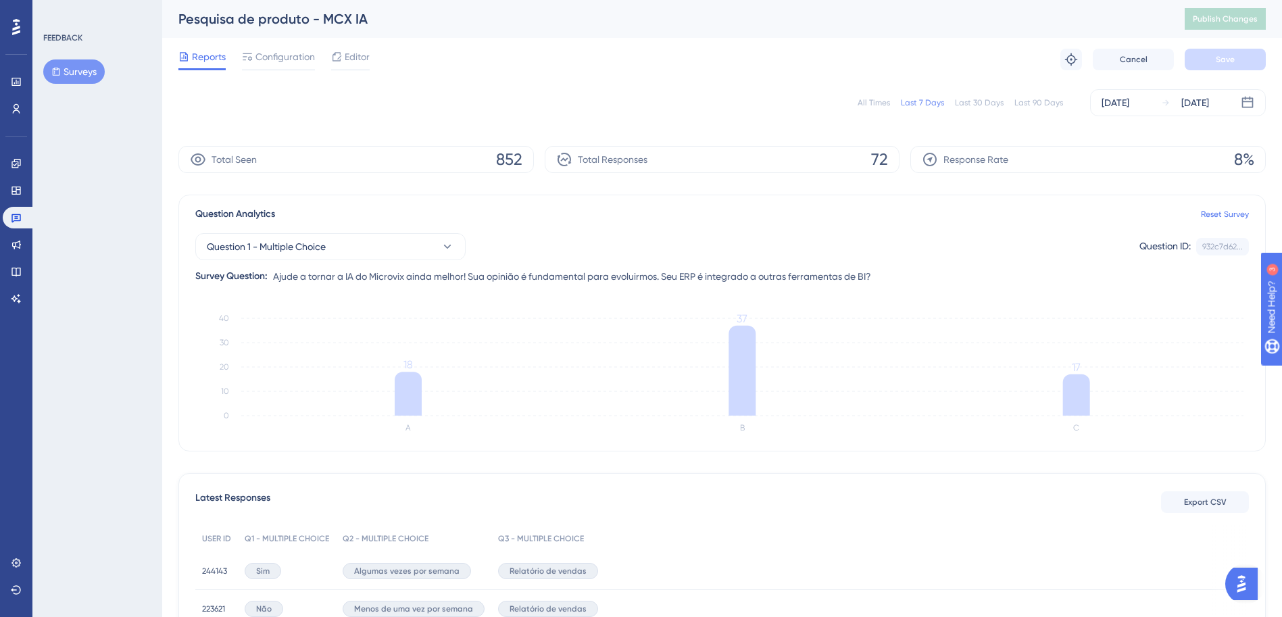
click at [568, 164] on icon at bounding box center [564, 160] width 14 height 14
click at [434, 245] on button "Question 1 - Multiple Choice" at bounding box center [330, 246] width 270 height 27
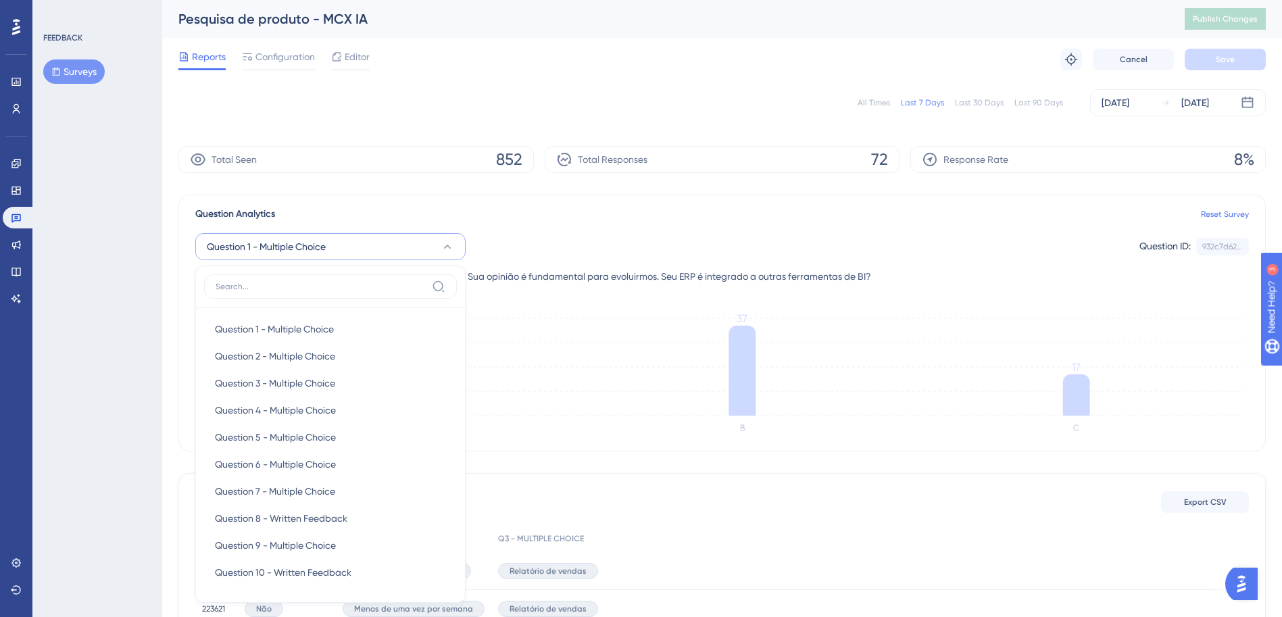
scroll to position [123, 0]
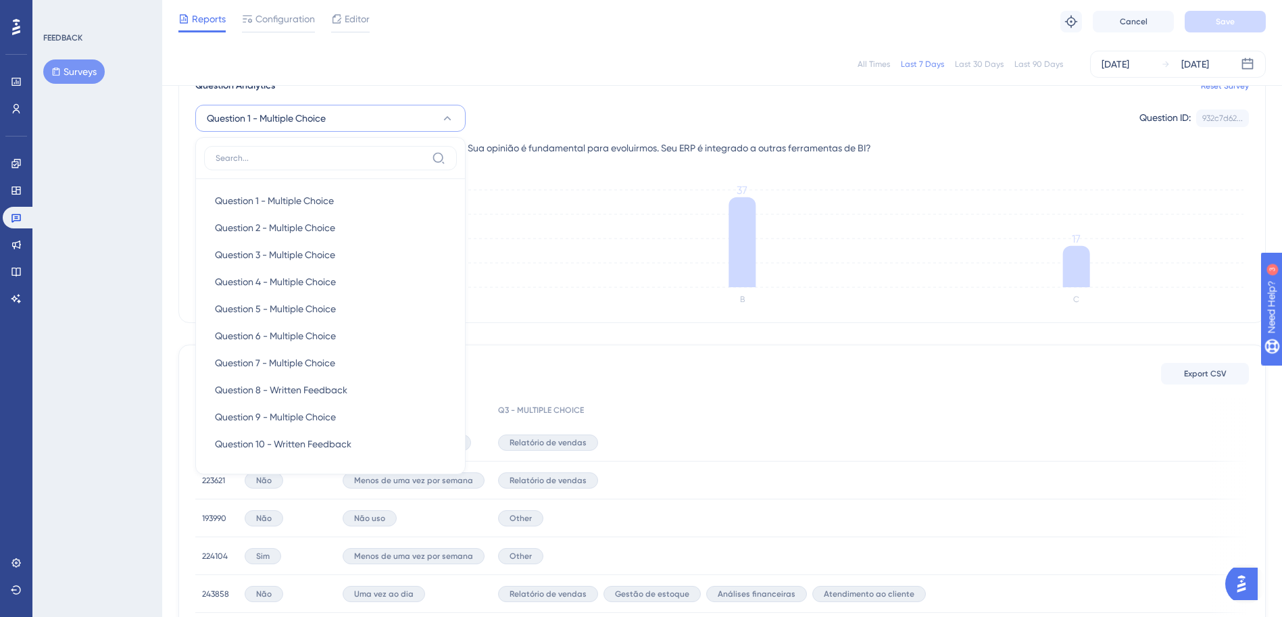
click at [452, 120] on icon at bounding box center [448, 118] width 14 height 14
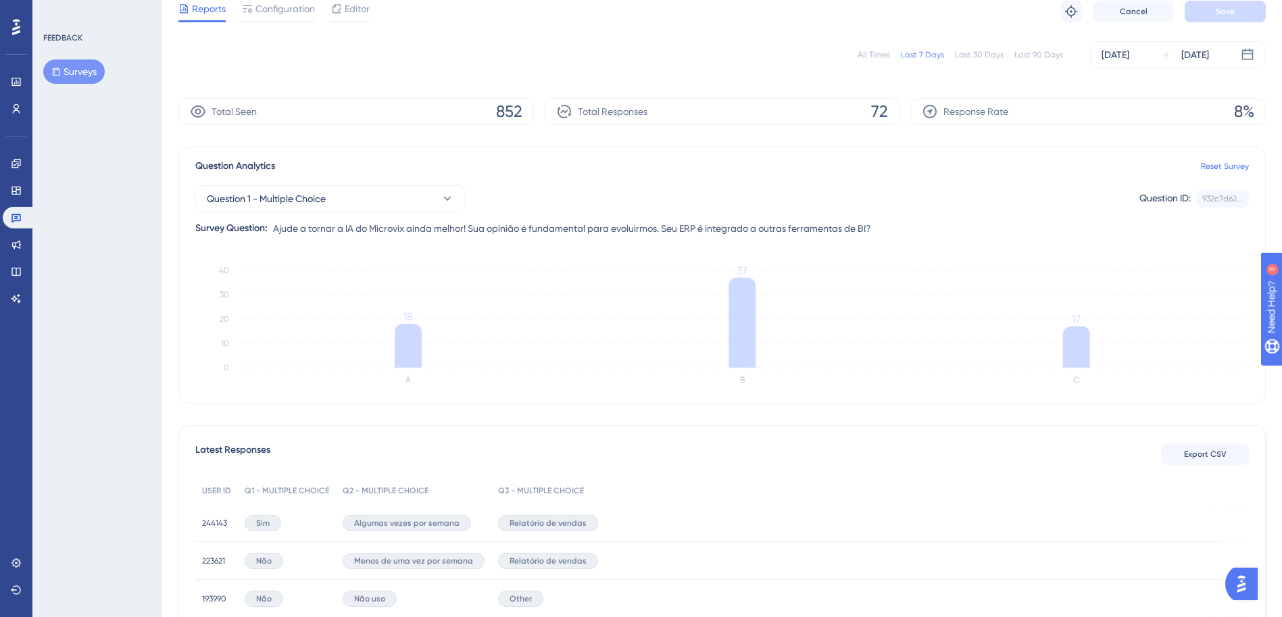
scroll to position [0, 0]
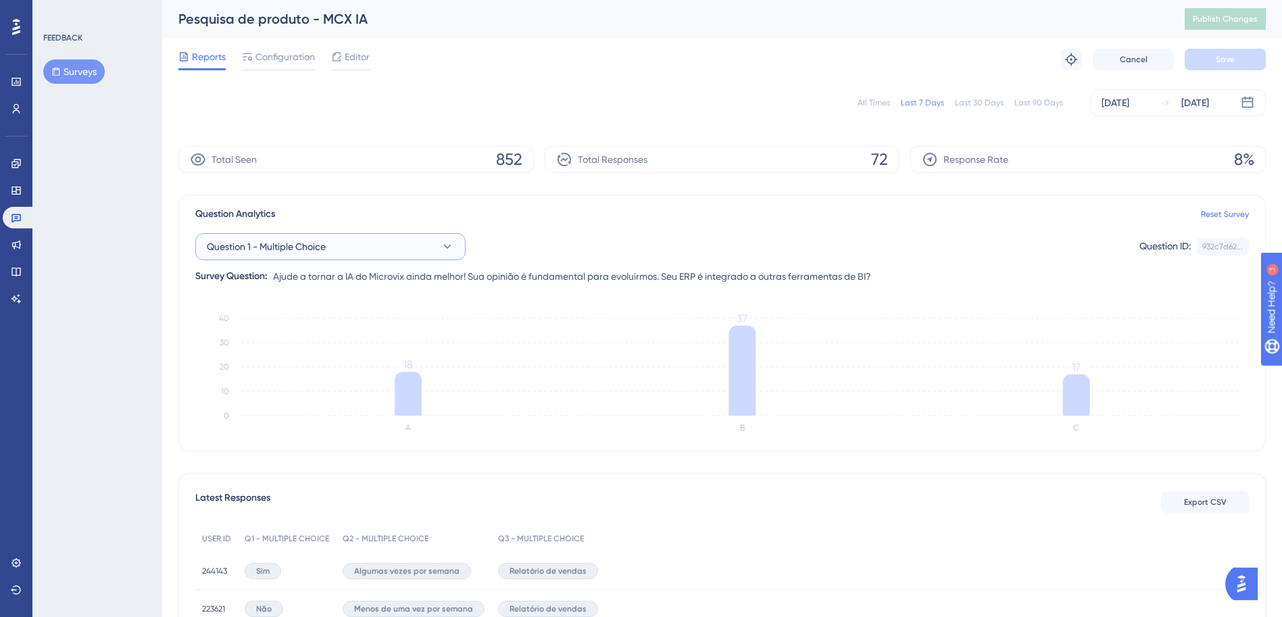
click at [438, 251] on button "Question 1 - Multiple Choice" at bounding box center [330, 246] width 270 height 27
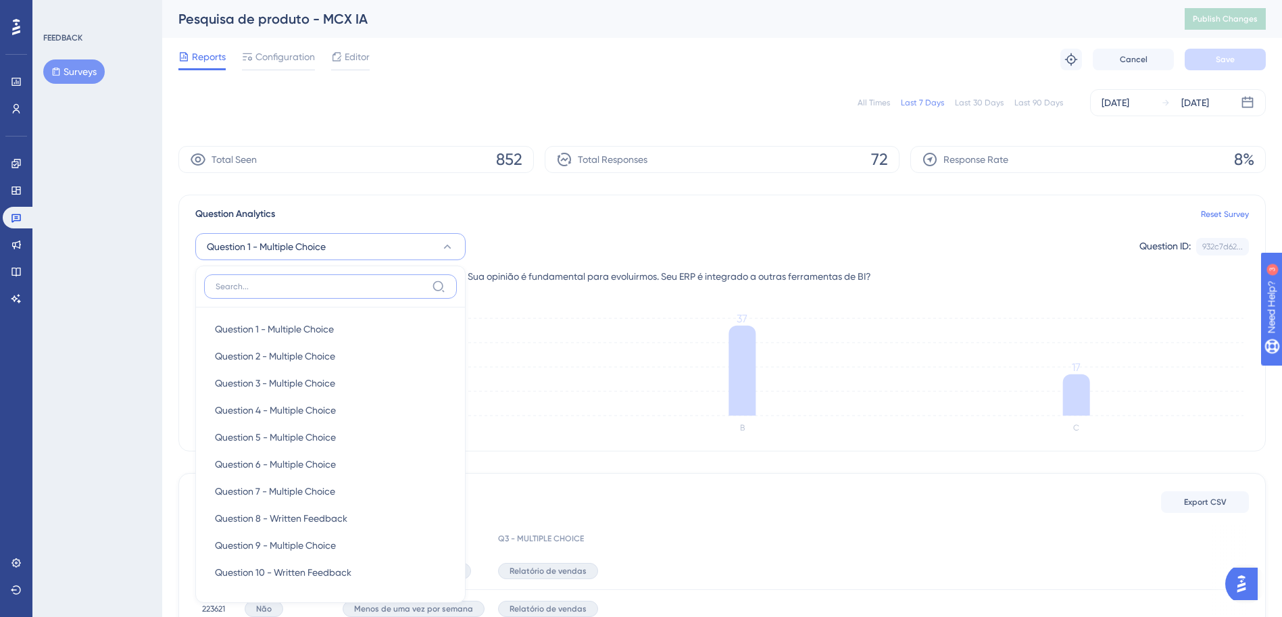
scroll to position [126, 0]
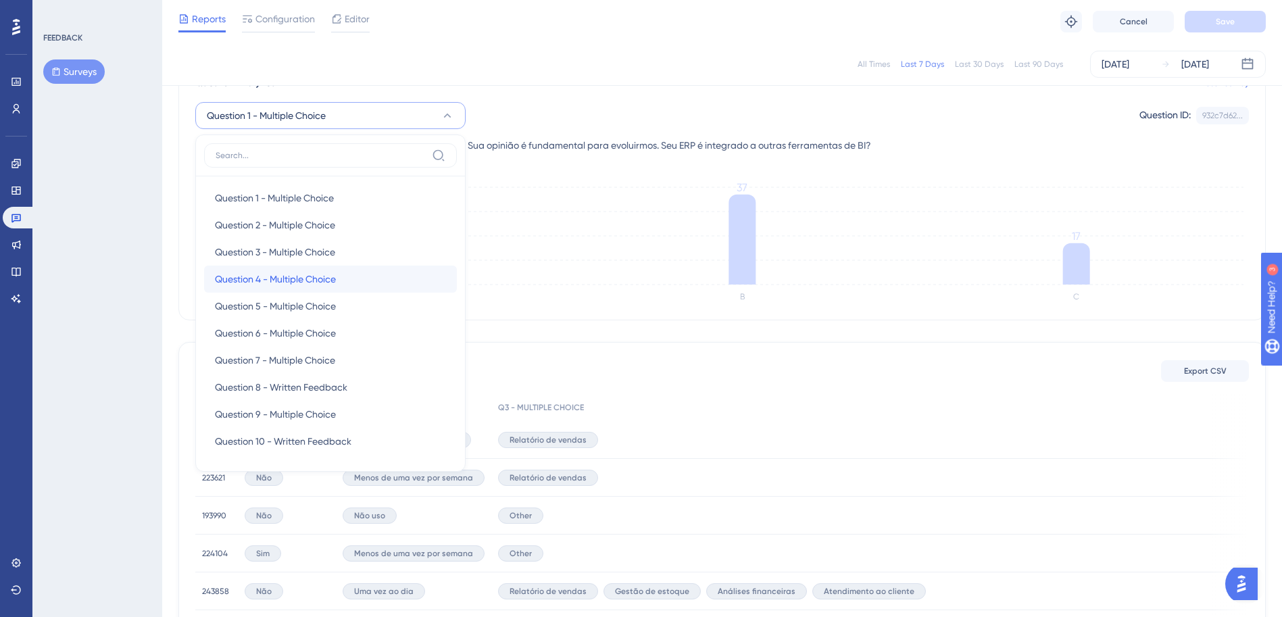
click at [346, 277] on div "Question 4 - Multiple Choice Question 4 - Multiple Choice" at bounding box center [330, 279] width 231 height 27
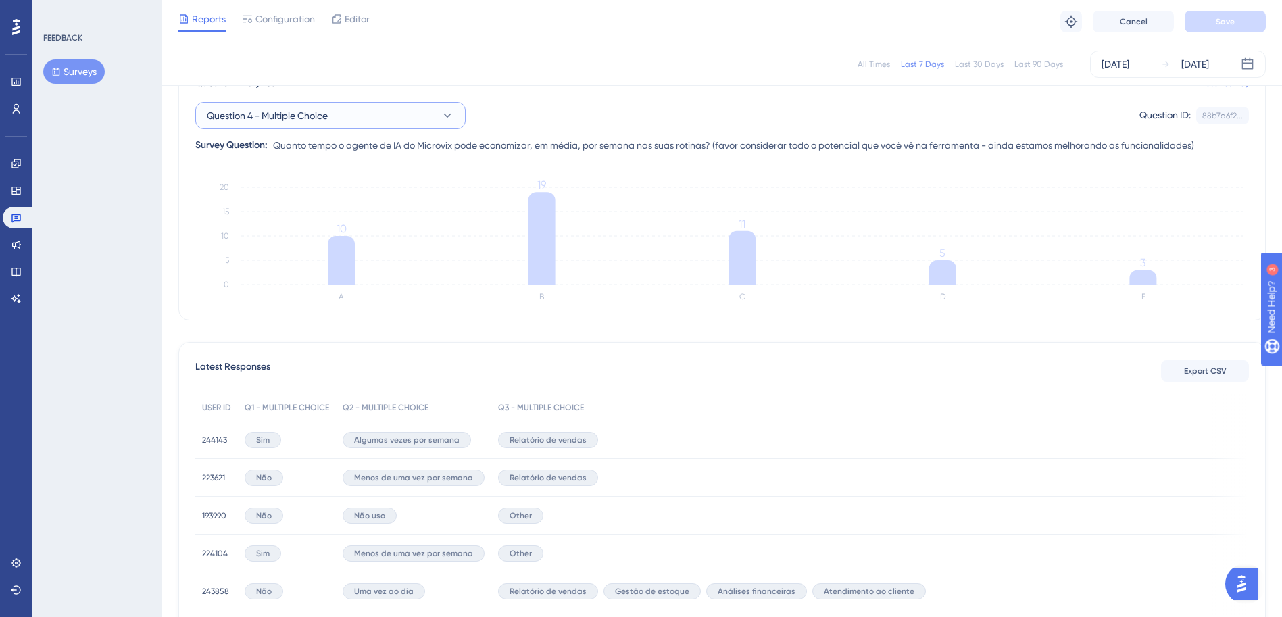
click at [418, 113] on button "Question 4 - Multiple Choice" at bounding box center [330, 115] width 270 height 27
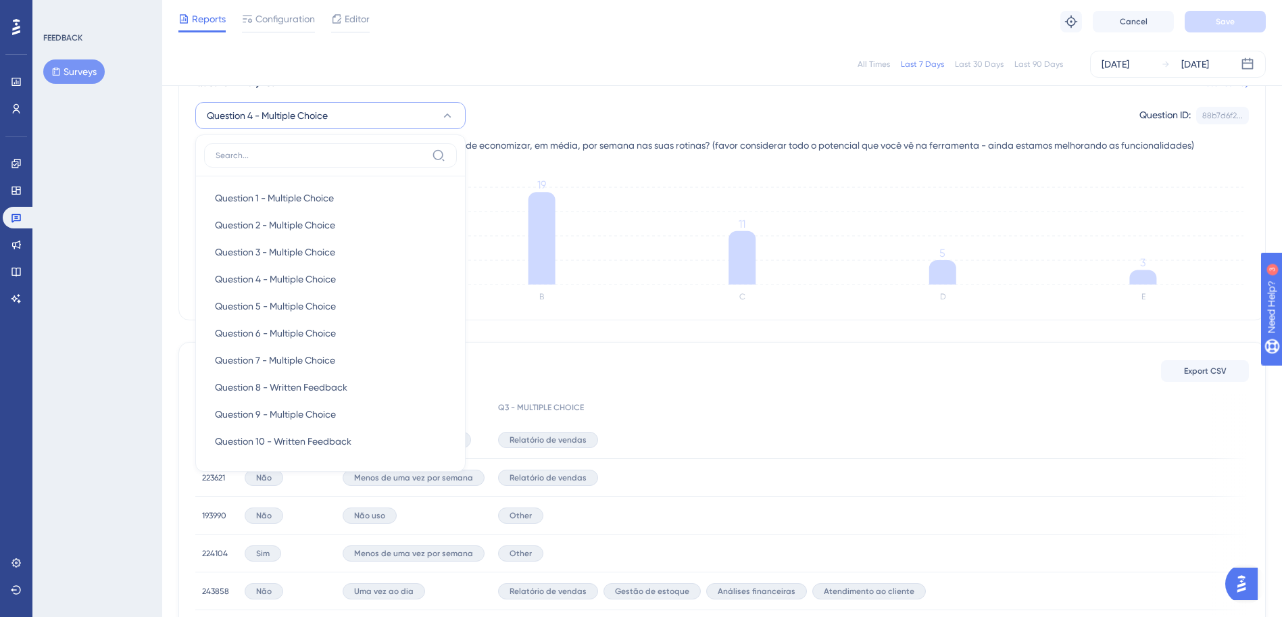
scroll to position [120, 0]
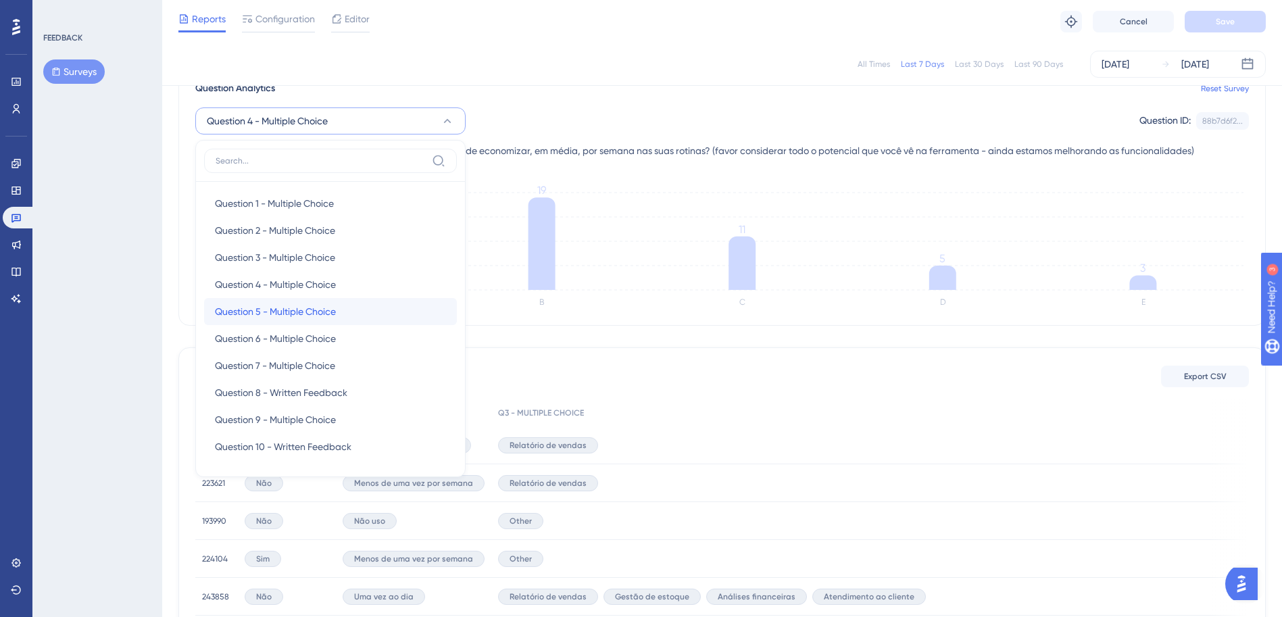
click at [326, 307] on span "Question 5 - Multiple Choice" at bounding box center [275, 311] width 121 height 16
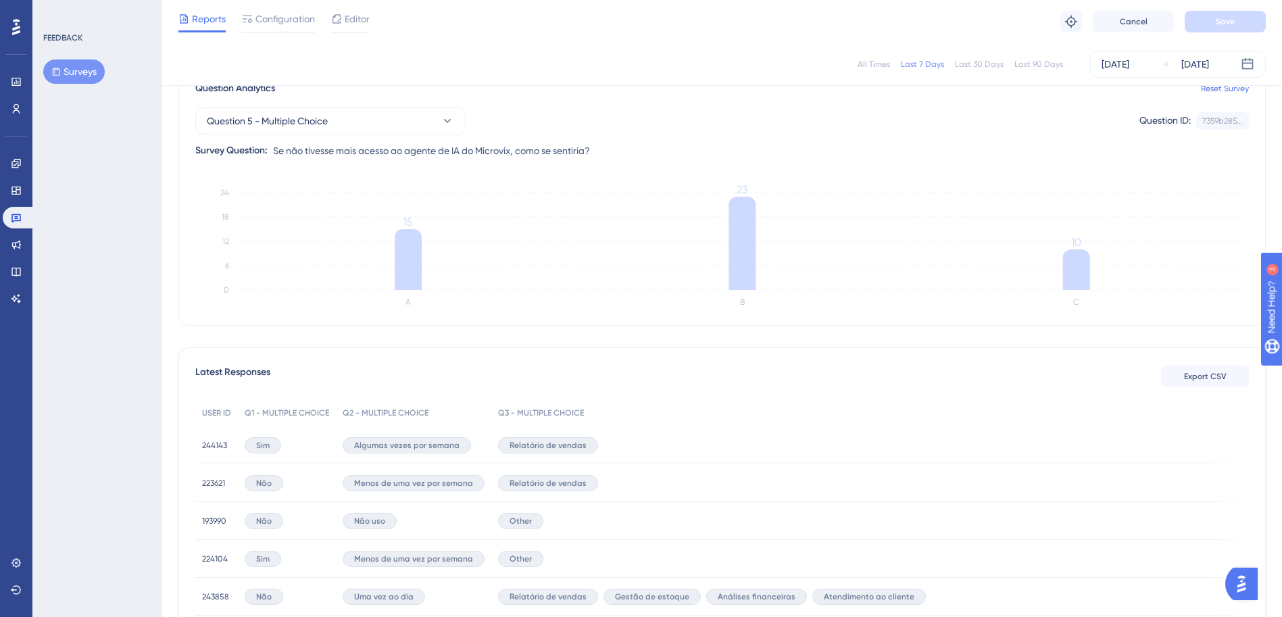
scroll to position [53, 0]
